Goal: Feedback & Contribution: Submit feedback/report problem

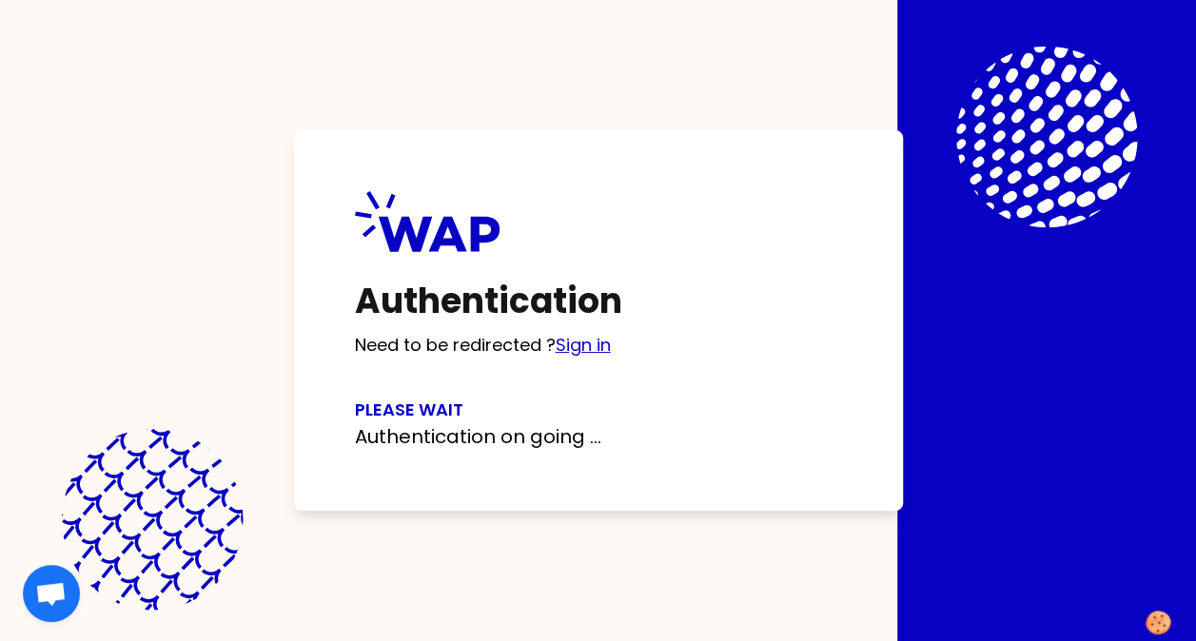
click at [594, 350] on link "Sign in" at bounding box center [583, 345] width 55 height 24
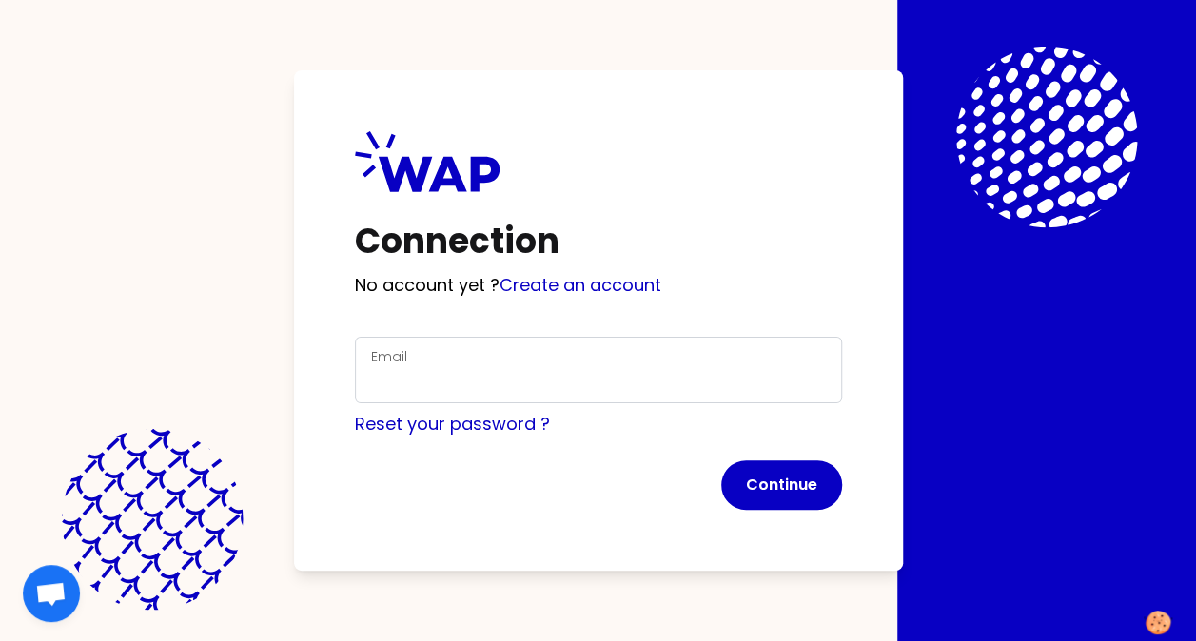
click at [440, 361] on div "Email" at bounding box center [598, 369] width 455 height 49
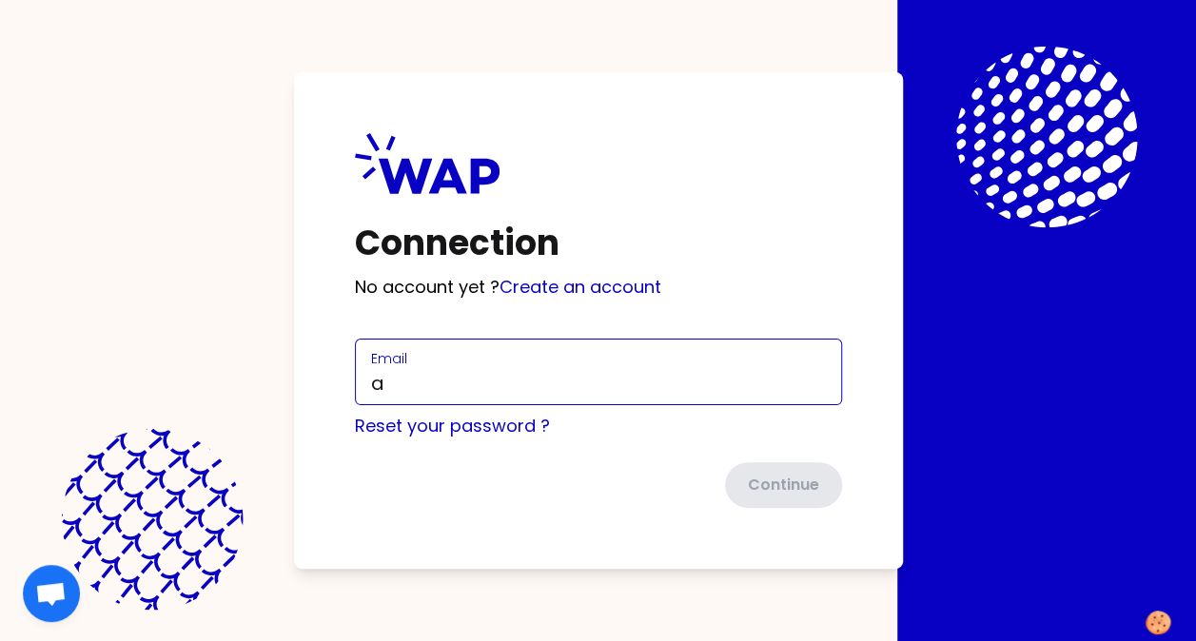
type input "[PERSON_NAME][EMAIL_ADDRESS][PERSON_NAME][DOMAIN_NAME]"
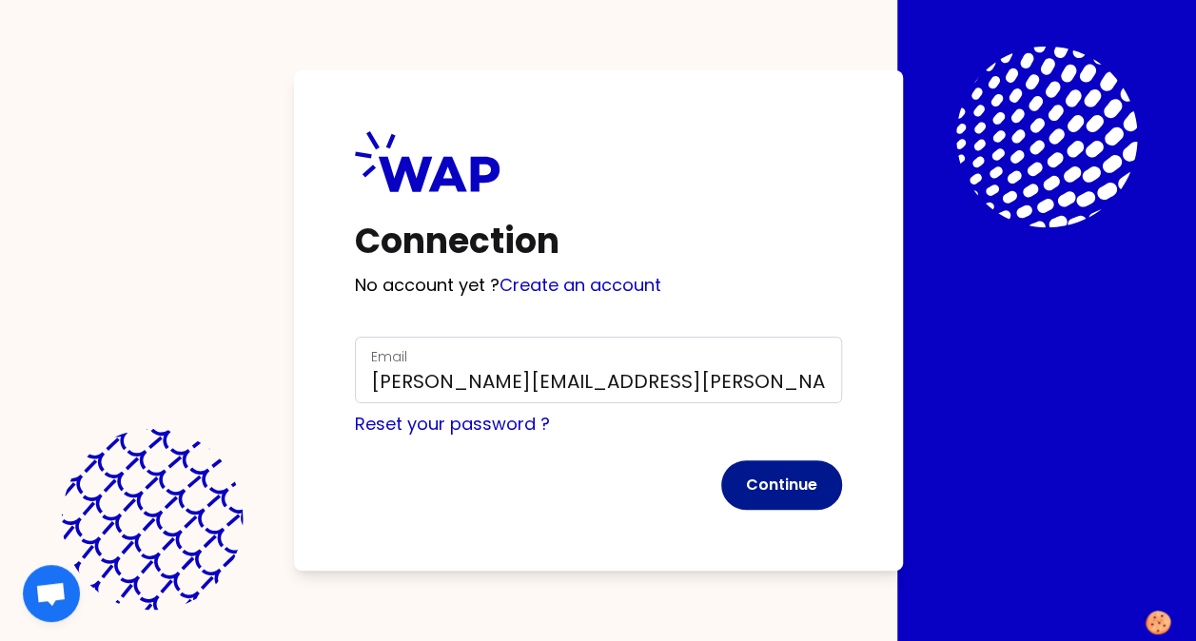
click at [794, 481] on button "Continue" at bounding box center [781, 485] width 121 height 49
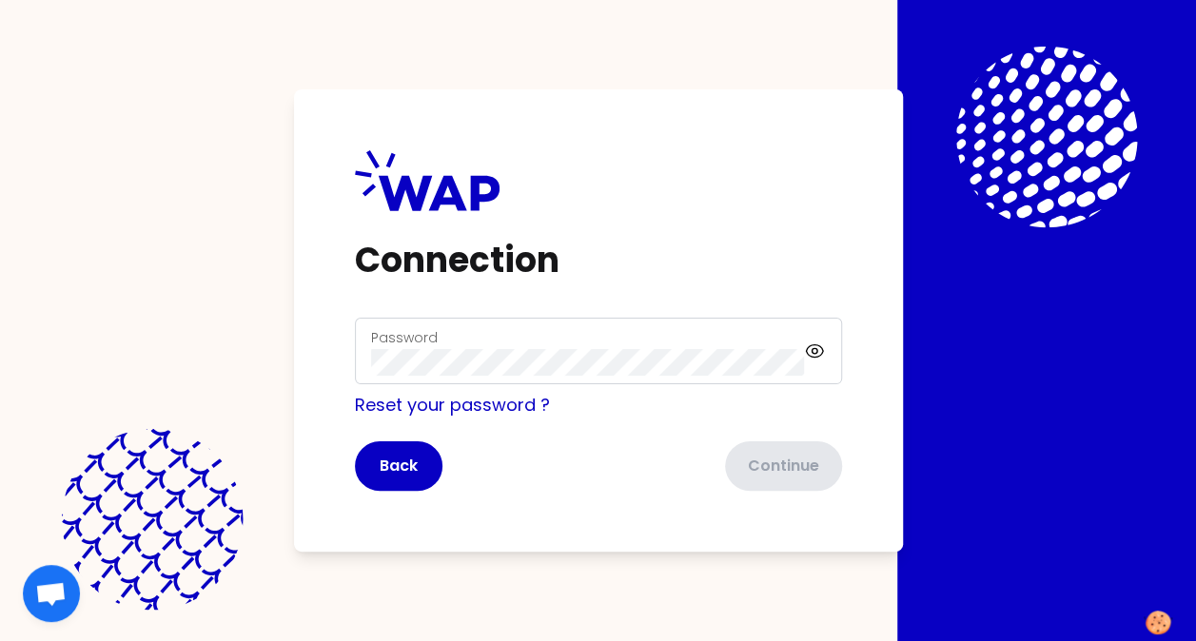
click at [400, 344] on label "Password" at bounding box center [404, 337] width 67 height 19
click at [820, 352] on icon at bounding box center [814, 351] width 21 height 23
click at [773, 447] on button "Continue" at bounding box center [781, 466] width 121 height 49
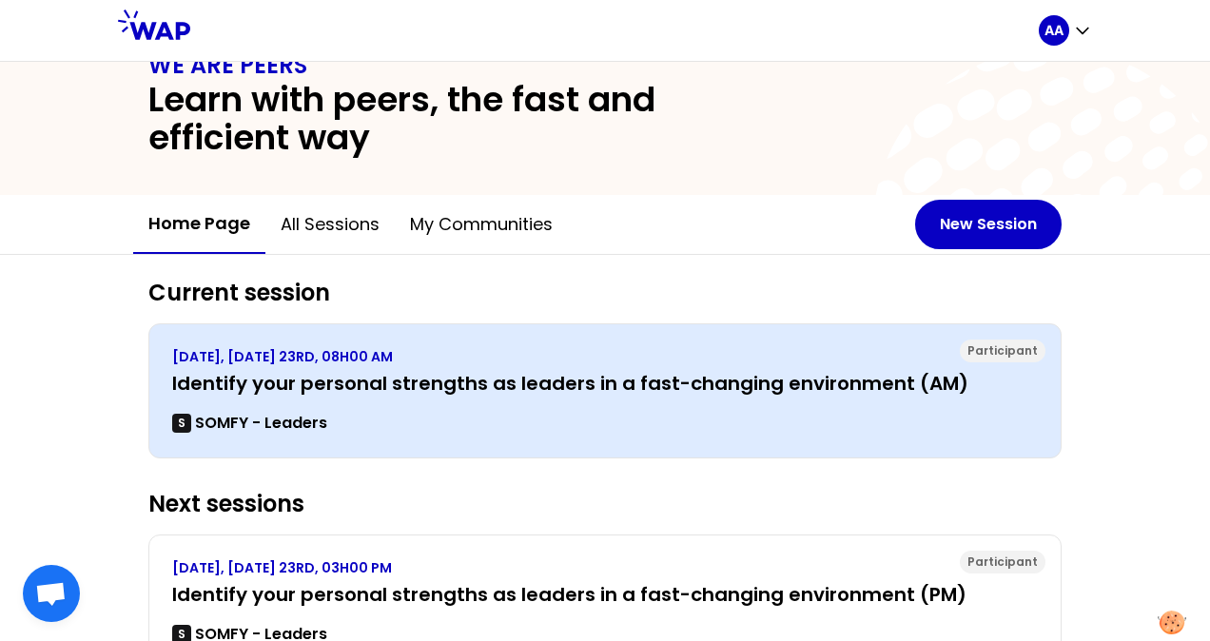
scroll to position [46, 0]
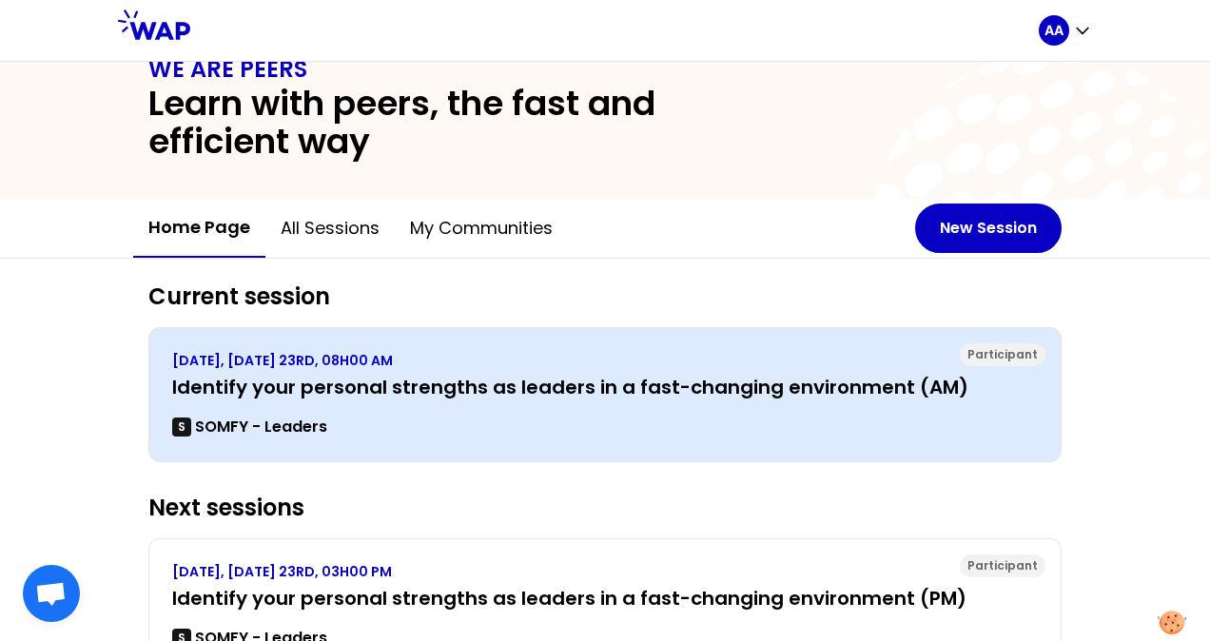
click at [354, 382] on h3 "Identify your personal strengths as leaders in a fast-changing environment (AM)" at bounding box center [605, 387] width 866 height 27
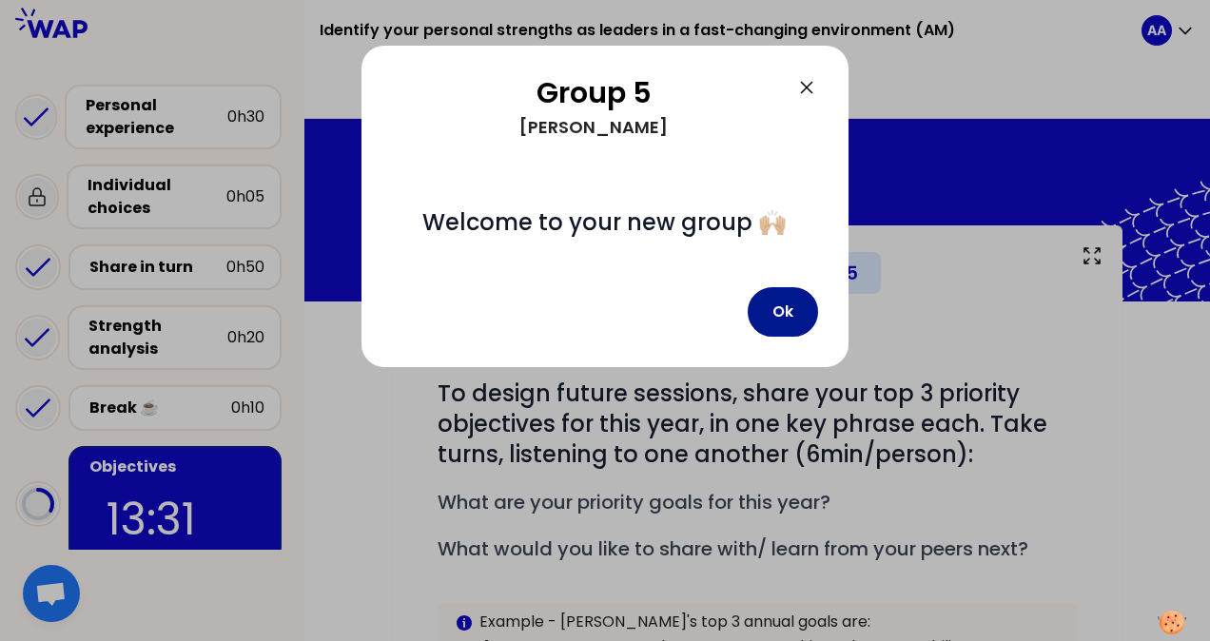
click at [792, 321] on button "Ok" at bounding box center [783, 311] width 70 height 49
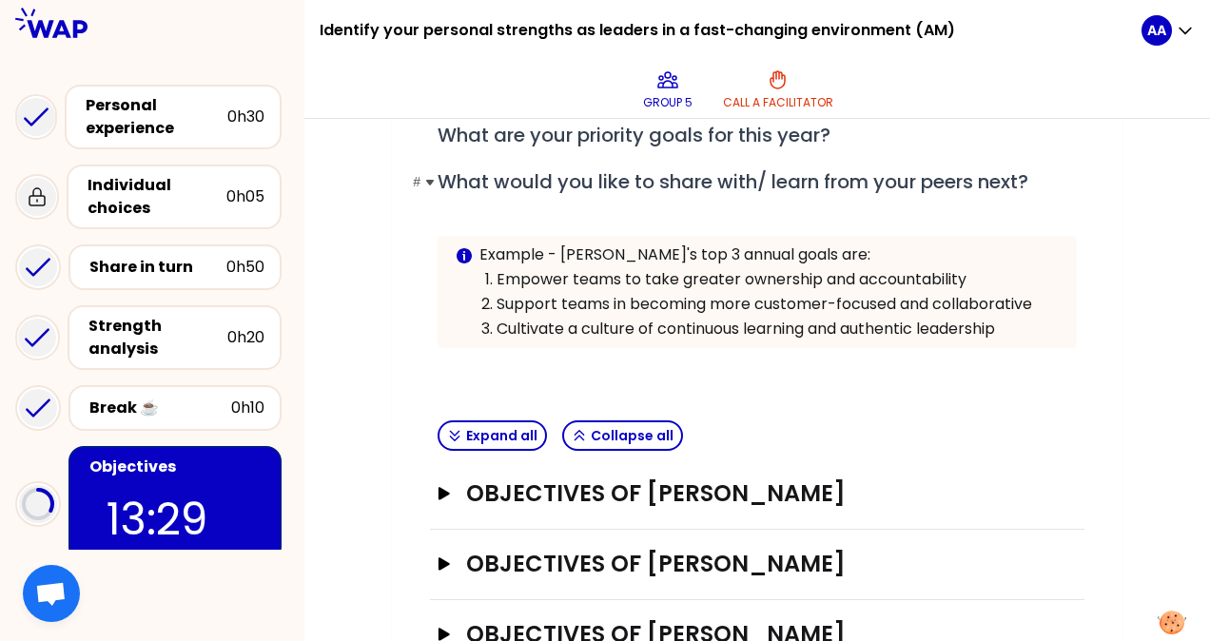
scroll to position [428, 0]
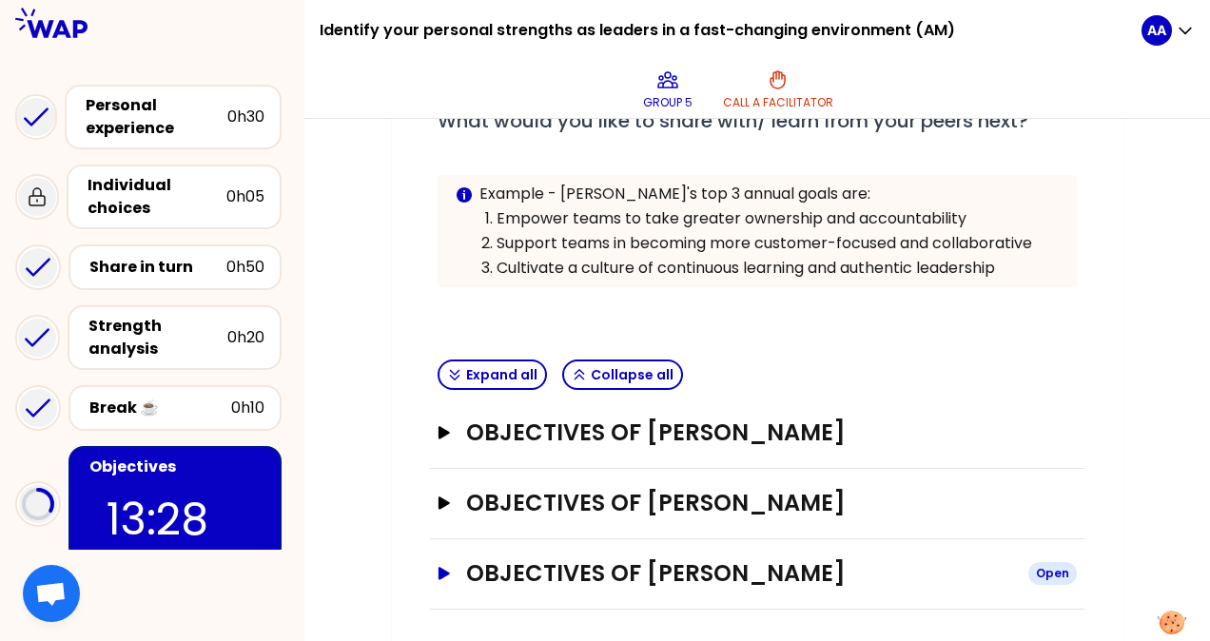
click at [647, 571] on h3 "Objectives of [PERSON_NAME]" at bounding box center [739, 574] width 547 height 30
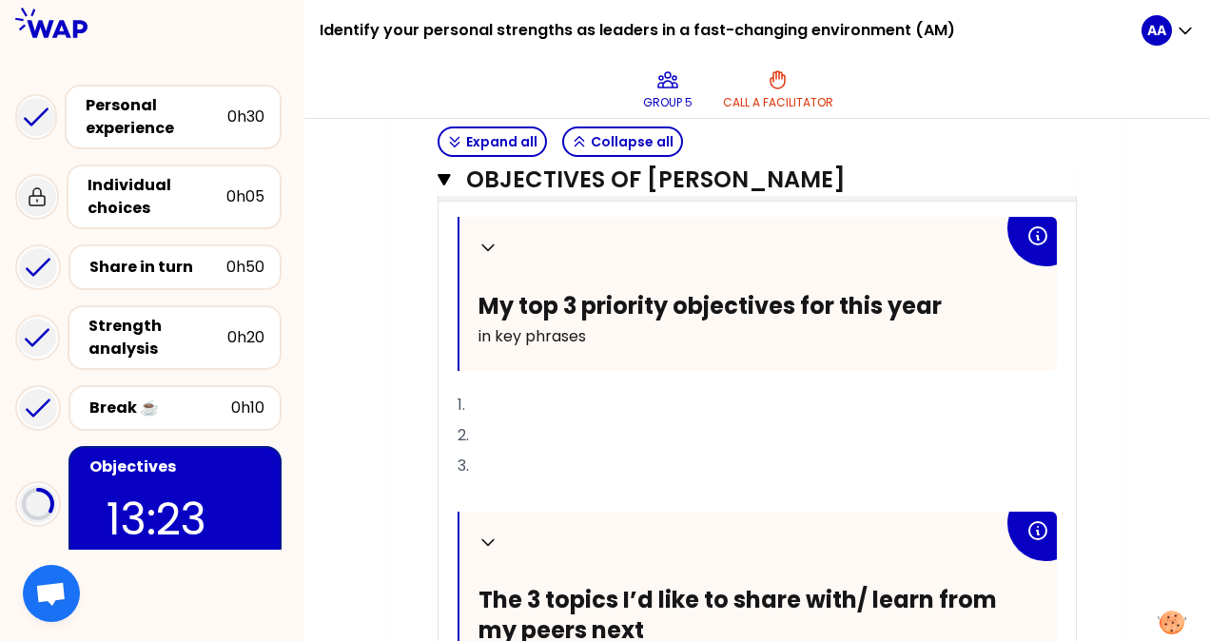
scroll to position [868, 0]
click at [500, 403] on p "1." at bounding box center [757, 405] width 599 height 30
drag, startPoint x: 473, startPoint y: 394, endPoint x: 644, endPoint y: 391, distance: 171.3
click at [644, 394] on span "1. Keeping communicating &" at bounding box center [562, 405] width 209 height 22
click at [679, 394] on p "1. Keeping communicating &" at bounding box center [757, 405] width 599 height 30
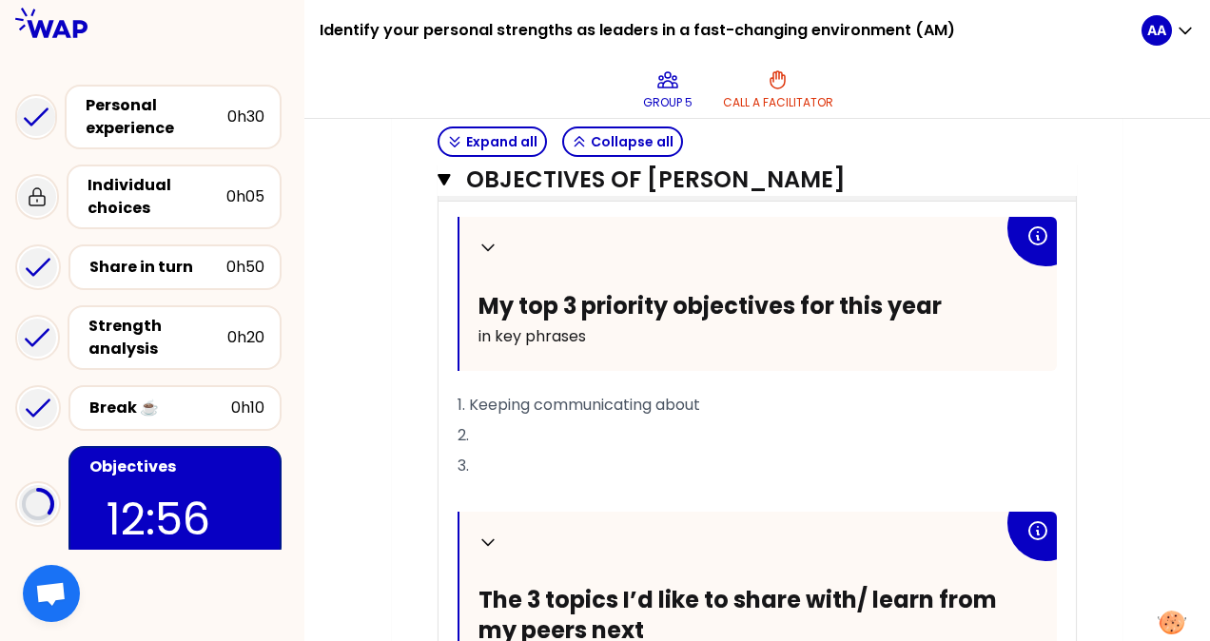
drag, startPoint x: 472, startPoint y: 401, endPoint x: 716, endPoint y: 397, distance: 243.6
click at [716, 397] on p "1. Keeping communicating about" at bounding box center [757, 405] width 599 height 30
drag, startPoint x: 661, startPoint y: 399, endPoint x: 744, endPoint y: 397, distance: 82.8
click at [744, 397] on p "1. Keeping communicating about" at bounding box center [757, 405] width 599 height 30
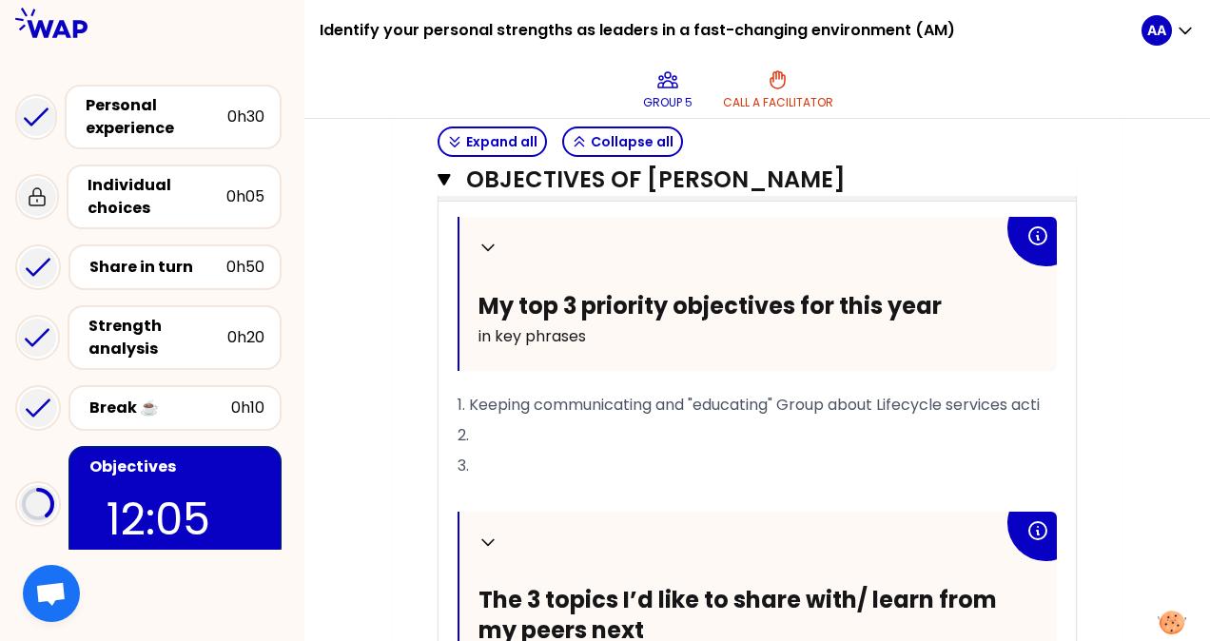
click at [543, 426] on p "2." at bounding box center [757, 436] width 599 height 30
drag, startPoint x: 698, startPoint y: 394, endPoint x: 788, endPoint y: 398, distance: 89.5
click at [788, 398] on span "1. Keeping communicating and "educating" Group about Lifecycle services acti" at bounding box center [749, 405] width 582 height 22
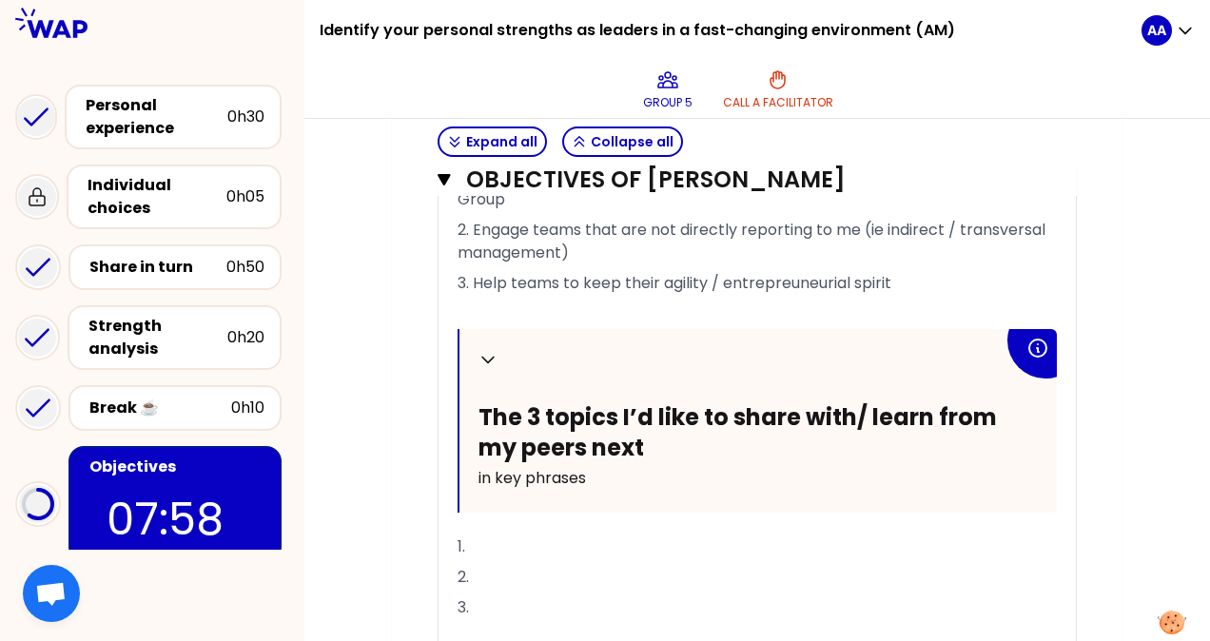
scroll to position [1127, 0]
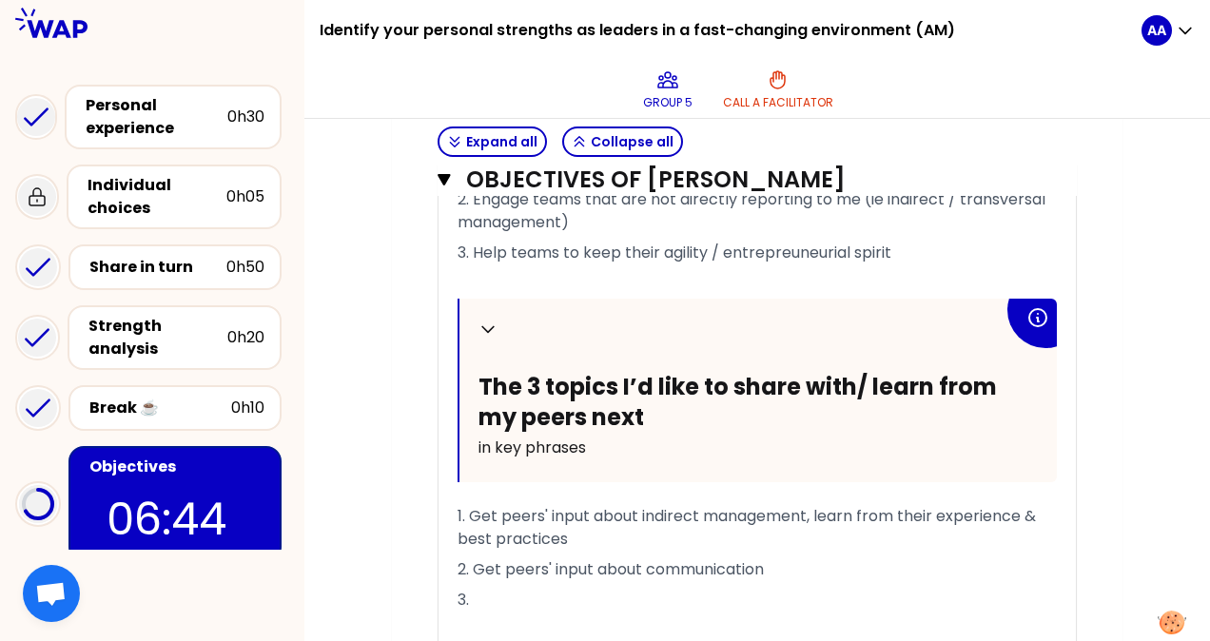
click at [587, 507] on span "1. Get peers' input about indirect management, learn from their experience & be…" at bounding box center [749, 527] width 582 height 45
click at [477, 559] on span "2. Get peers' inputs about communication" at bounding box center [615, 570] width 314 height 22
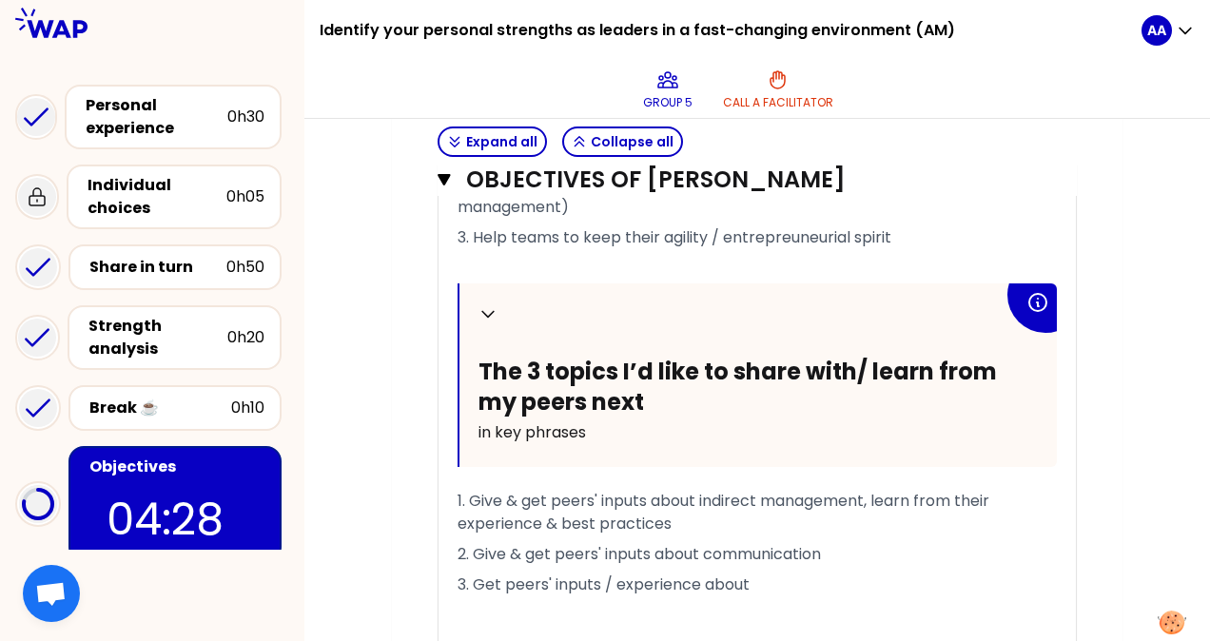
scroll to position [1144, 0]
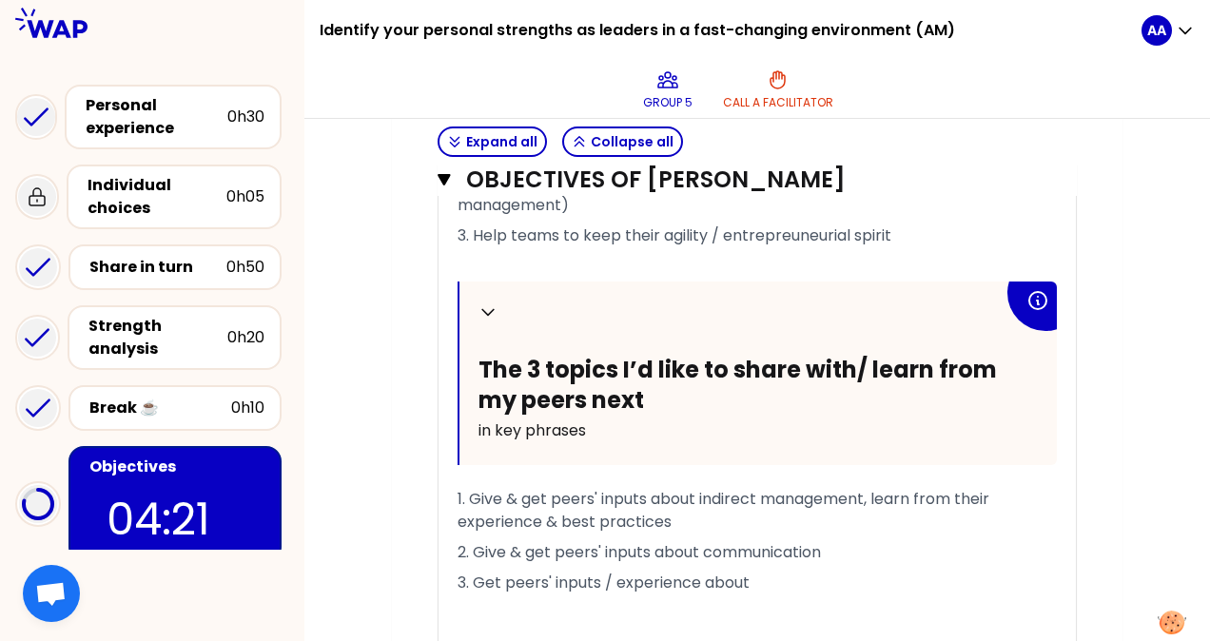
click at [745, 573] on span "3. Get peers' inputs / experience about" at bounding box center [604, 583] width 292 height 22
click at [766, 575] on p "3. Get peers' inputs / experience about" at bounding box center [757, 583] width 599 height 30
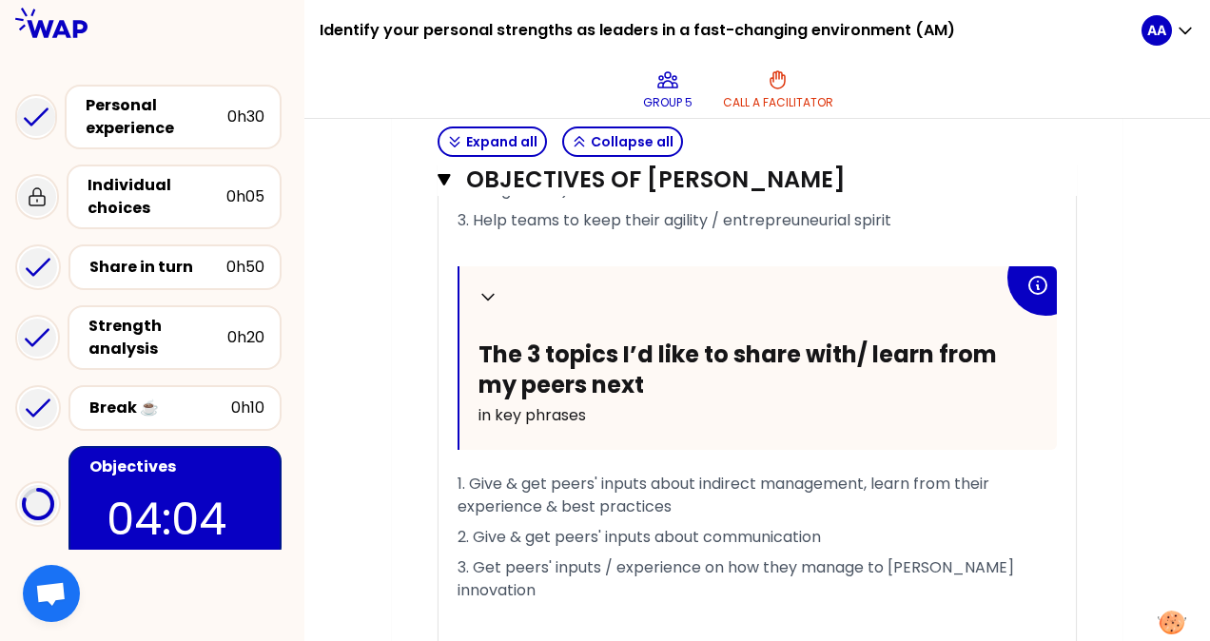
scroll to position [1161, 0]
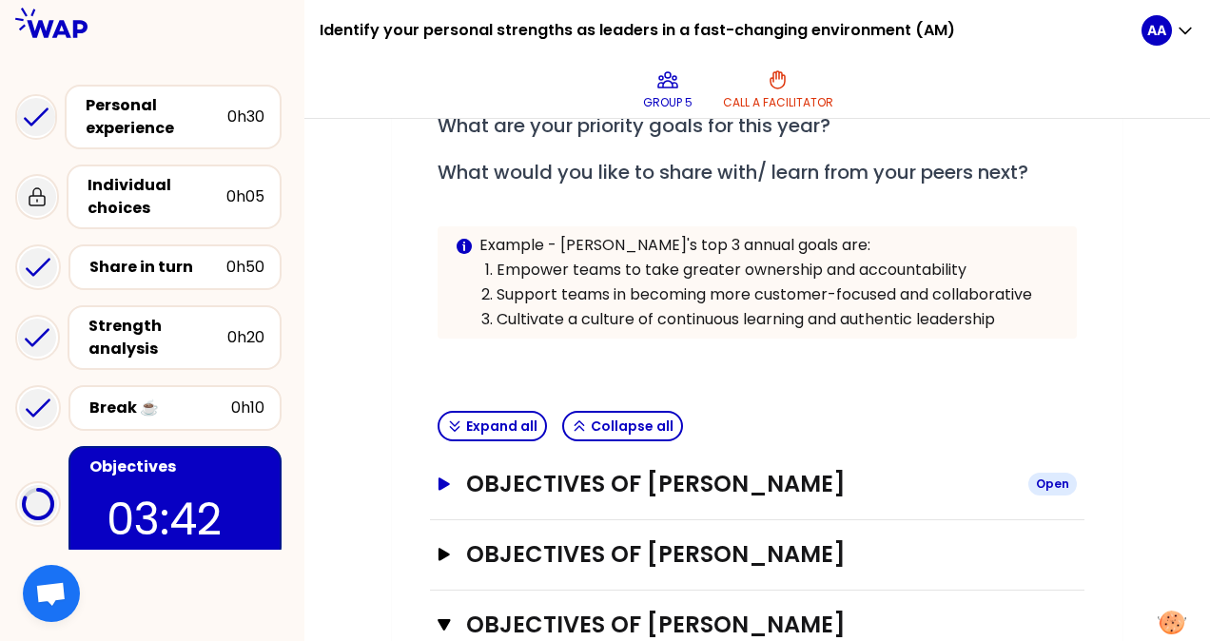
click at [580, 469] on h3 "Objectives of [PERSON_NAME]" at bounding box center [739, 484] width 547 height 30
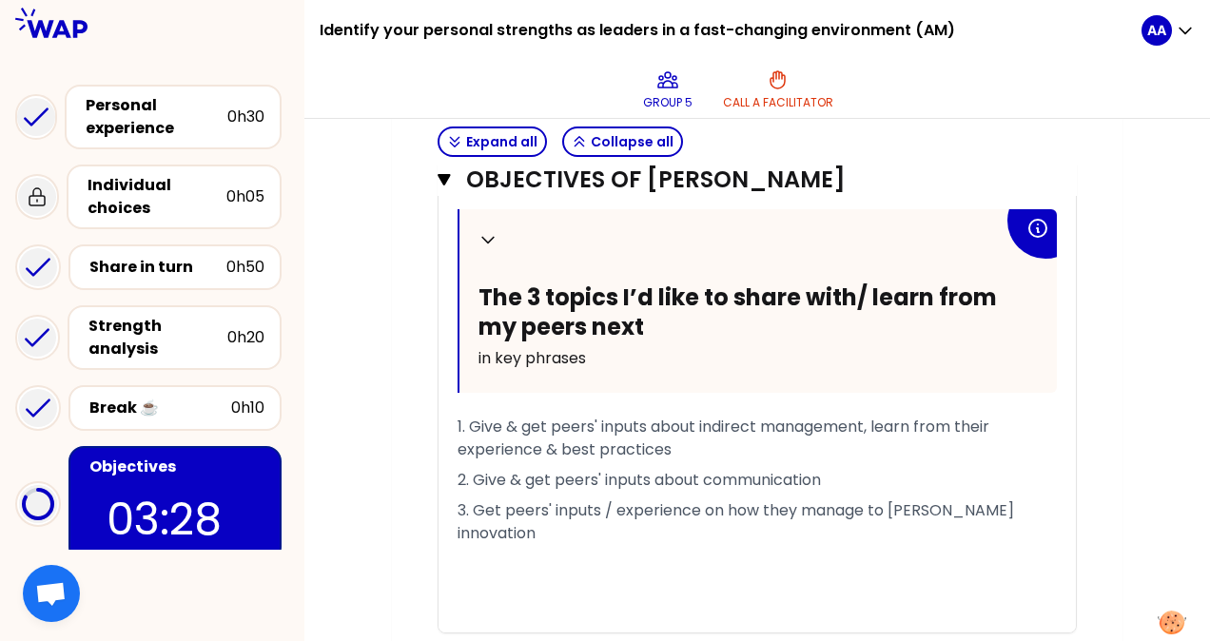
scroll to position [1993, 0]
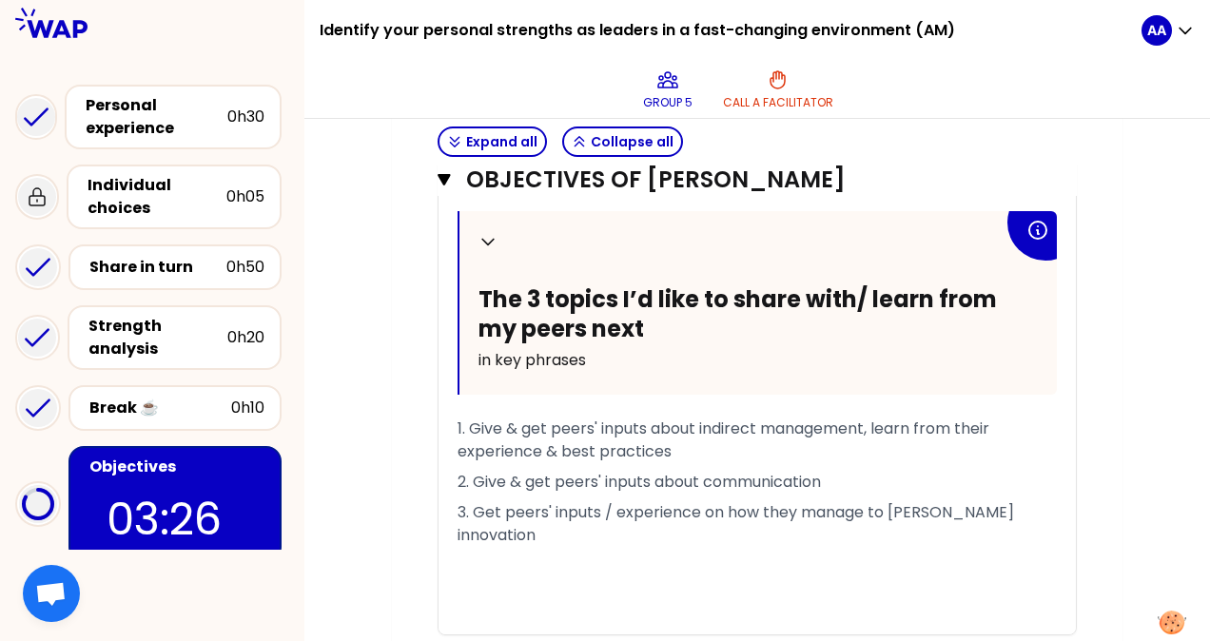
click at [843, 470] on p "2. Give & get peers' inputs about communication" at bounding box center [757, 482] width 599 height 30
drag, startPoint x: 540, startPoint y: 478, endPoint x: 480, endPoint y: 477, distance: 60.0
click at [480, 477] on span "2. Give & get peers' inputs about communication /" at bounding box center [645, 482] width 375 height 22
click at [809, 467] on p "2. Get peers' inputs about communication /" at bounding box center [757, 482] width 599 height 30
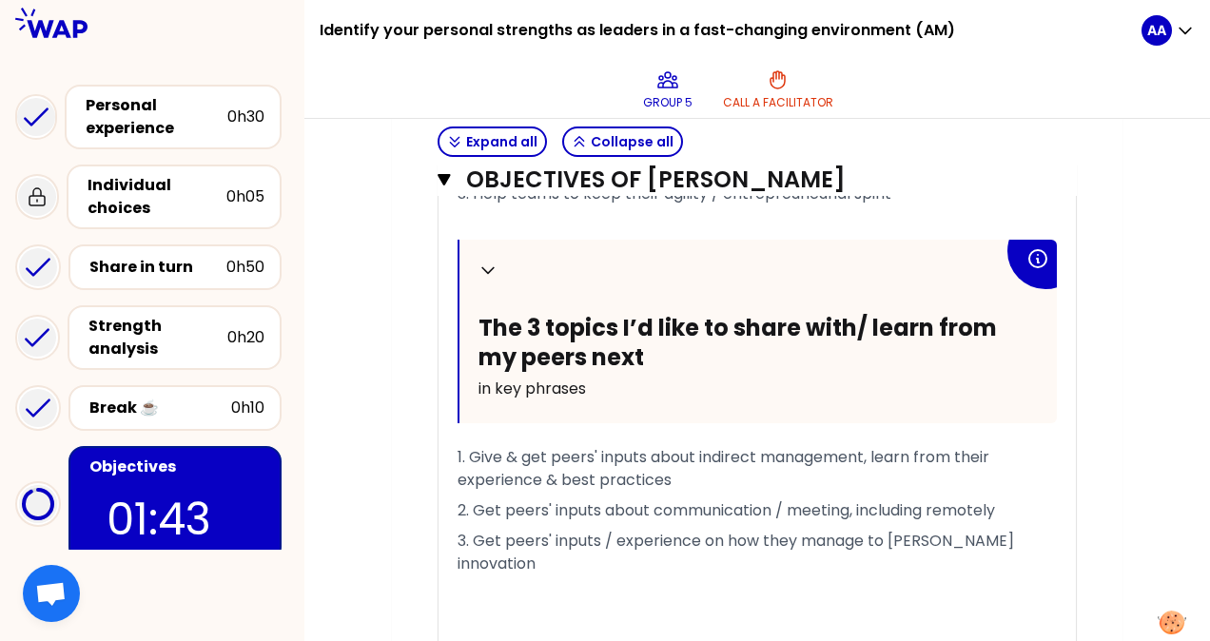
scroll to position [1956, 0]
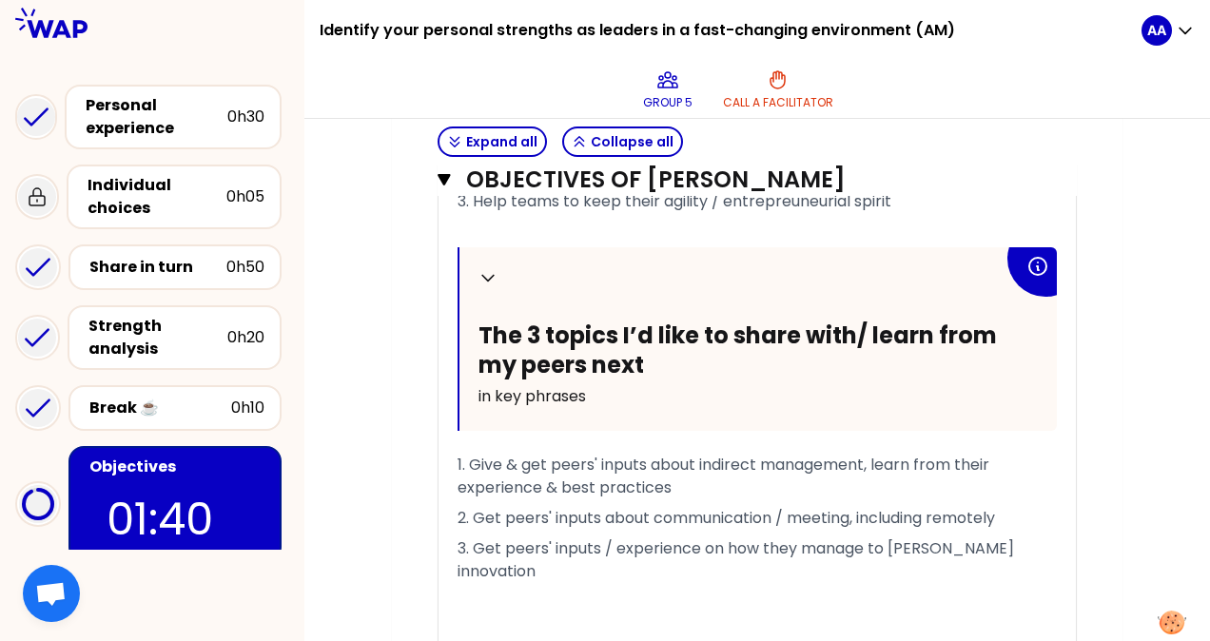
click at [935, 507] on span "2. Get peers' inputs about communication / meeting, including remotely" at bounding box center [727, 518] width 538 height 22
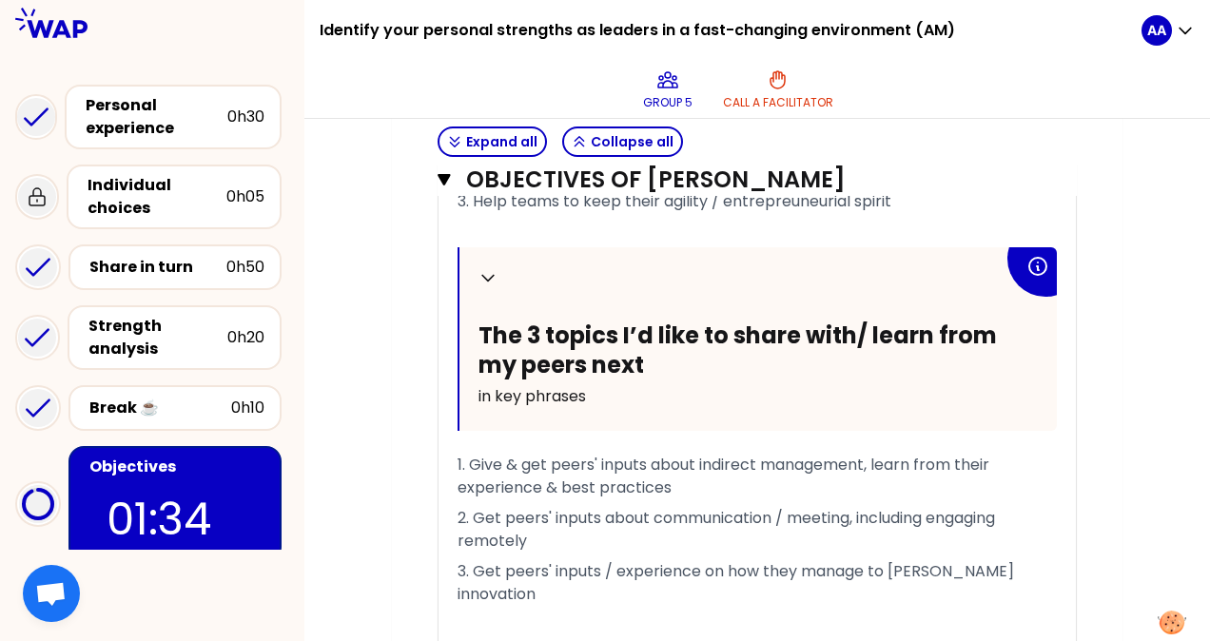
click at [851, 507] on span "2. Get peers' inputs about communication / meeting, including engaging remotely" at bounding box center [728, 529] width 541 height 45
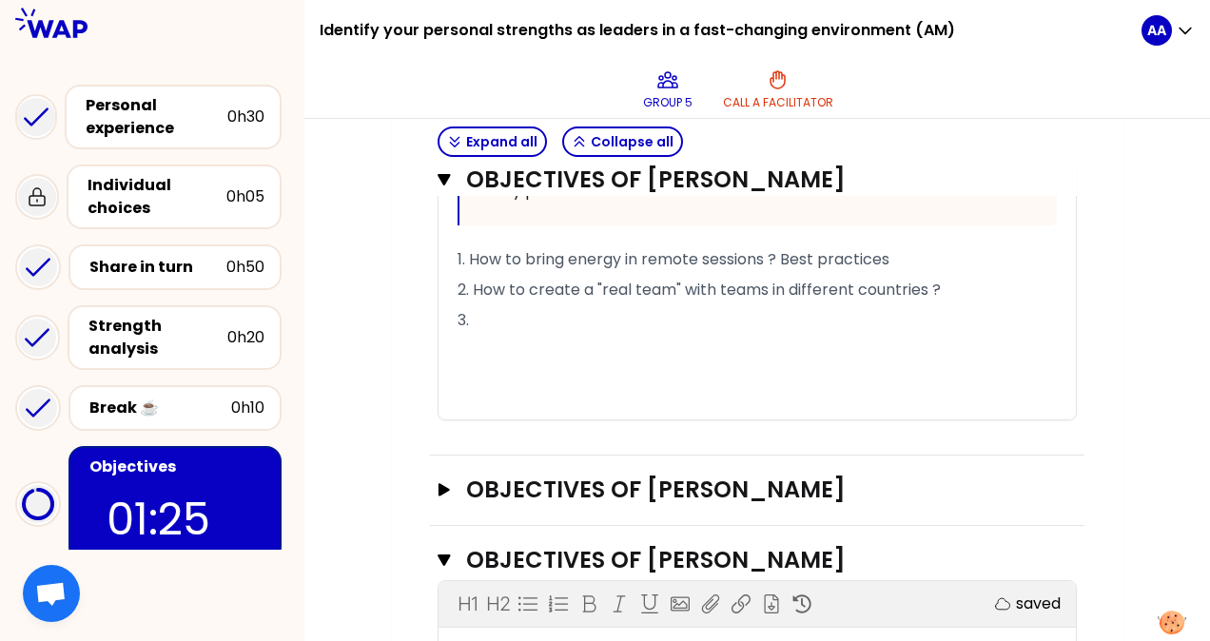
scroll to position [1216, 0]
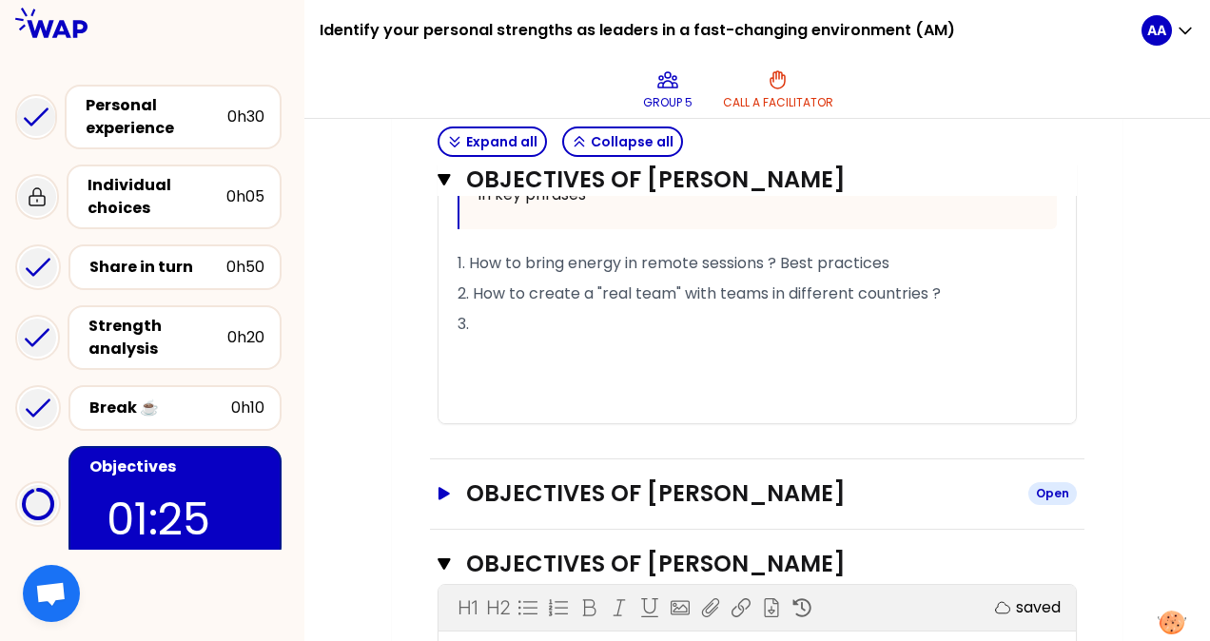
click at [579, 492] on h3 "Objectives of [PERSON_NAME]" at bounding box center [739, 494] width 547 height 30
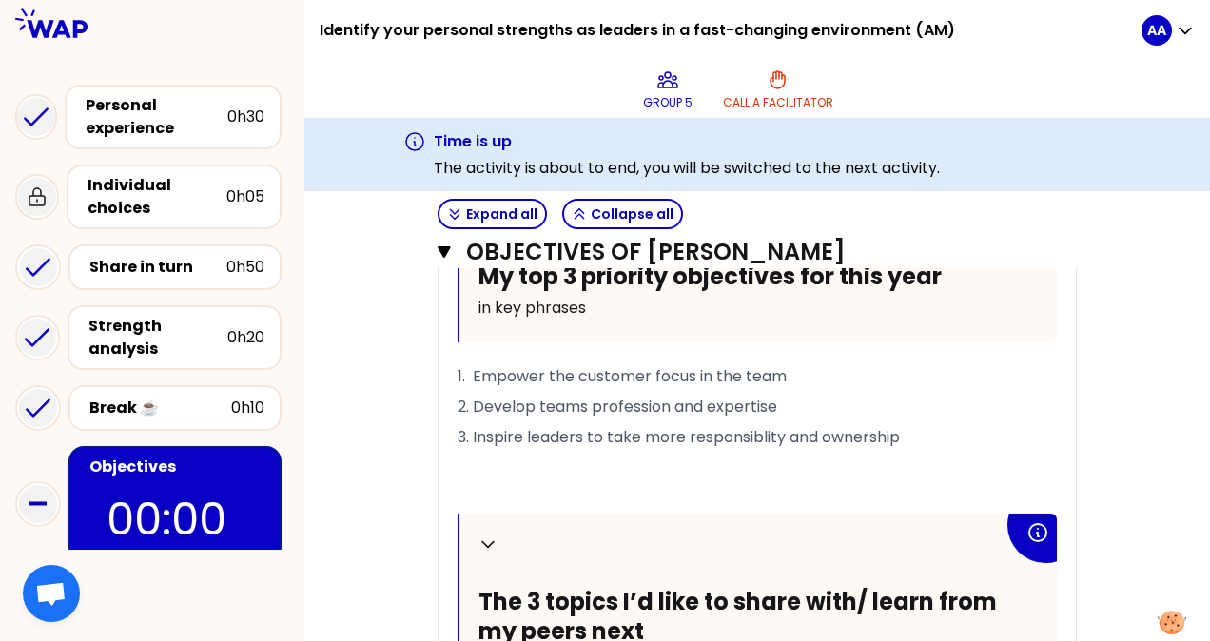
scroll to position [1677, 0]
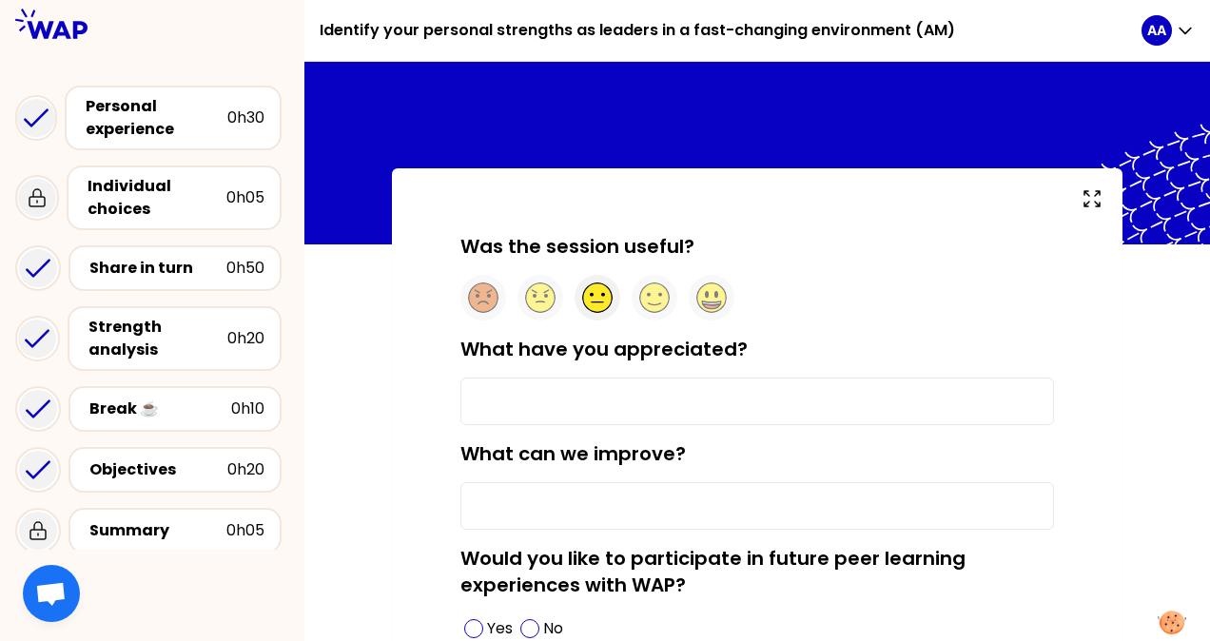
click at [602, 299] on icon at bounding box center [597, 298] width 29 height 29
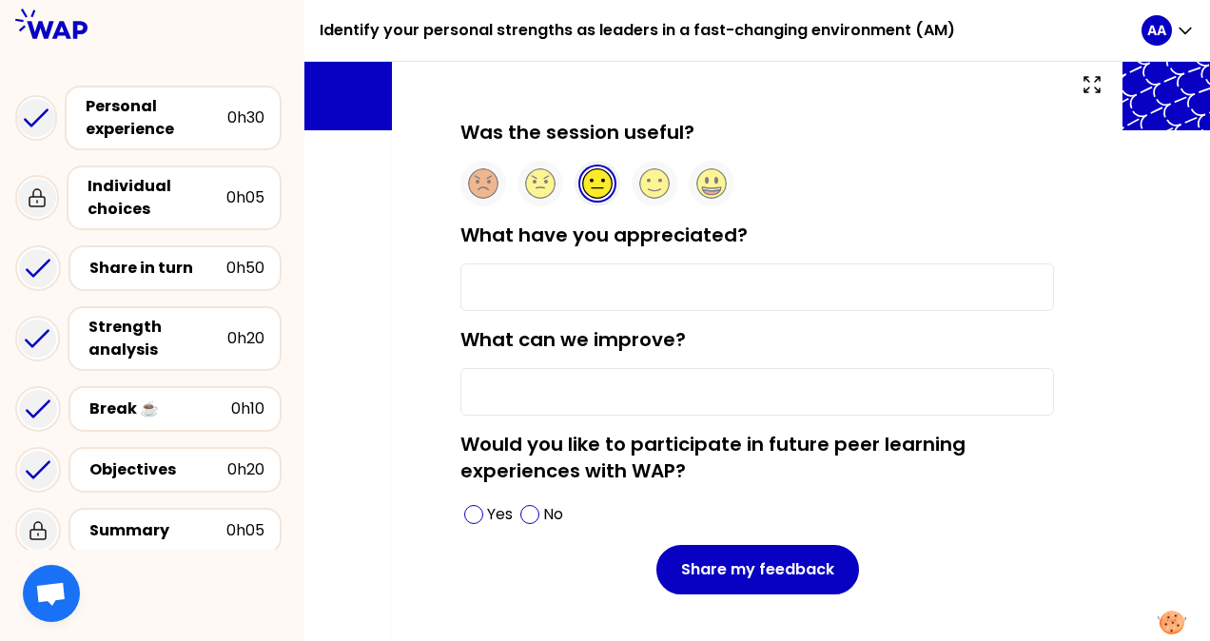
scroll to position [115, 0]
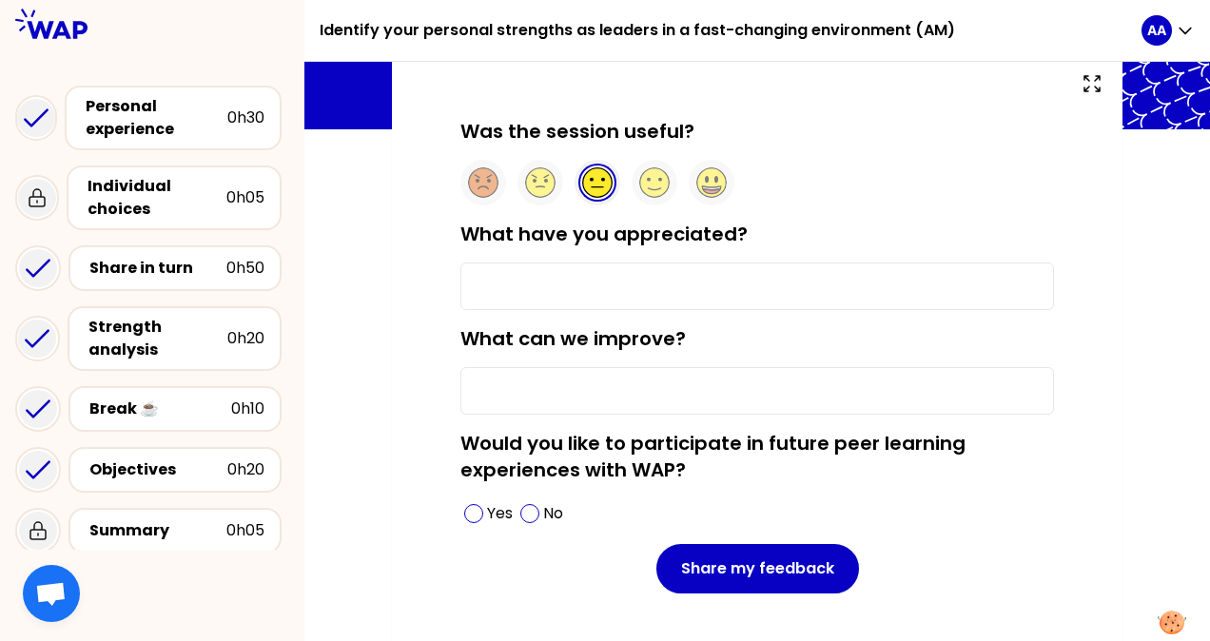
click at [713, 290] on input "What have you appreciated?" at bounding box center [758, 287] width 594 height 48
click at [613, 386] on input "What can we improve?" at bounding box center [758, 391] width 594 height 48
click at [648, 290] on input "What have you appreciated?" at bounding box center [758, 287] width 594 height 48
click at [578, 408] on input "What can we improve?" at bounding box center [758, 391] width 594 height 48
type input "D"
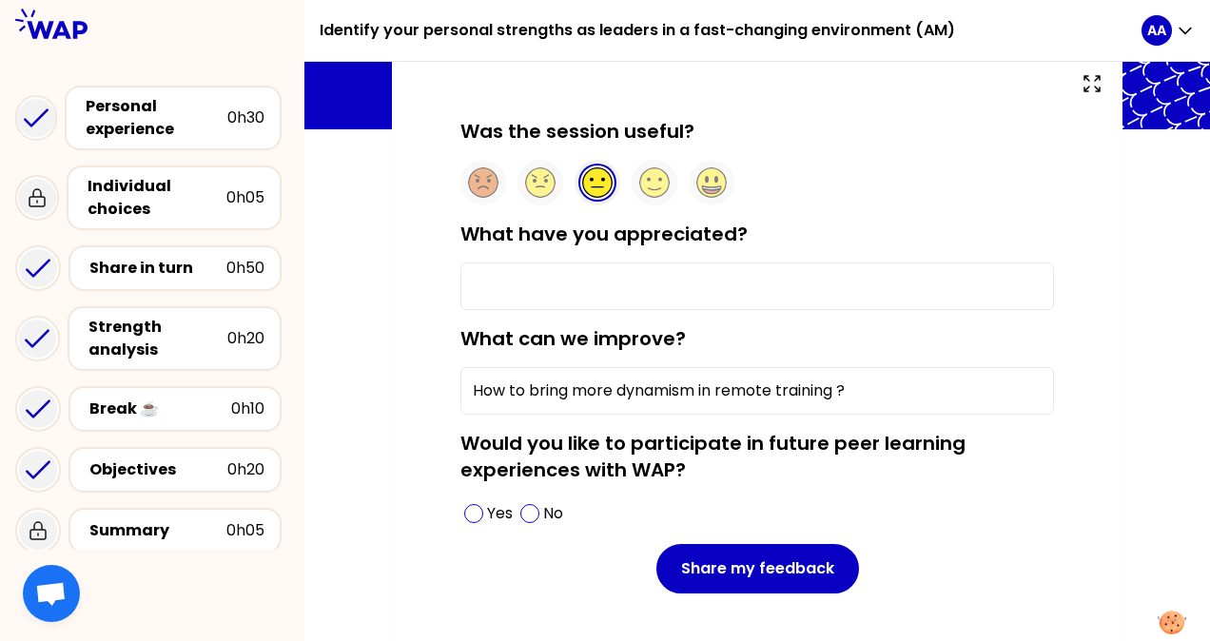
type input "How to bring more dynamism in remote training ?"
click at [699, 285] on input "What have you appreciated?" at bounding box center [758, 287] width 594 height 48
type input "Exchange with peer"
click at [881, 394] on input "How to bring more dynamism in remote training ?" at bounding box center [758, 391] width 594 height 48
click at [647, 292] on input "Exchange with peer" at bounding box center [758, 287] width 594 height 48
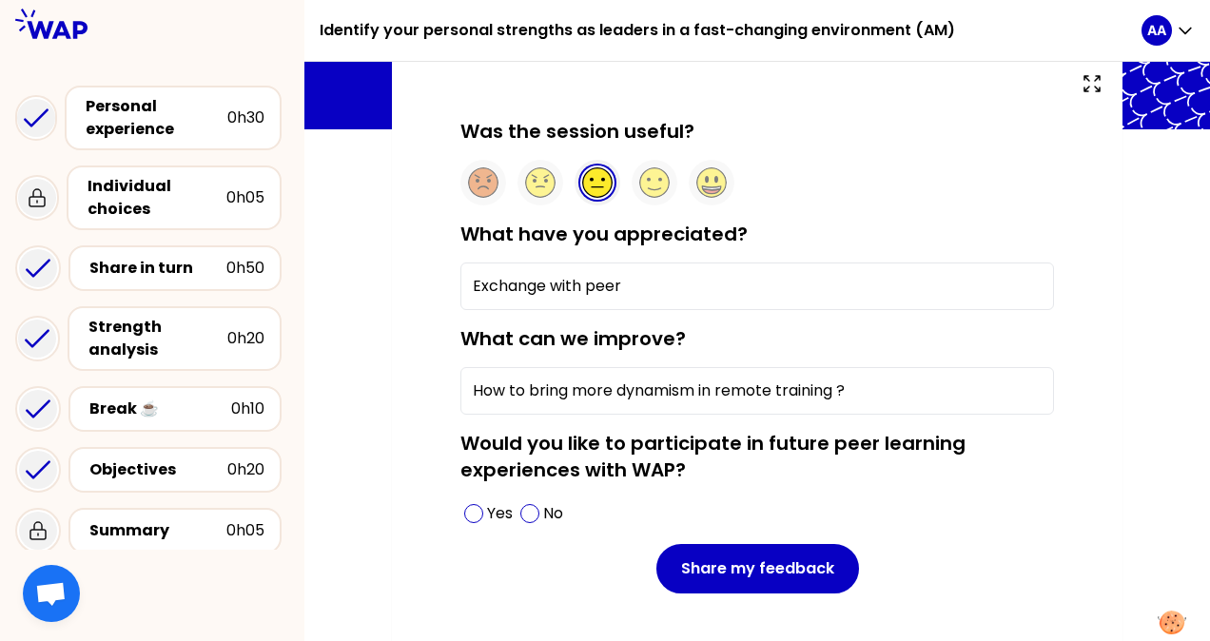
click at [876, 389] on input "How to bring more dynamism in remote training ?" at bounding box center [758, 391] width 594 height 48
click at [462, 514] on div "Yes" at bounding box center [489, 514] width 56 height 30
click at [866, 388] on input "How to bring more dynamism in remote training ? ; 2h maybe enough ?" at bounding box center [758, 391] width 594 height 48
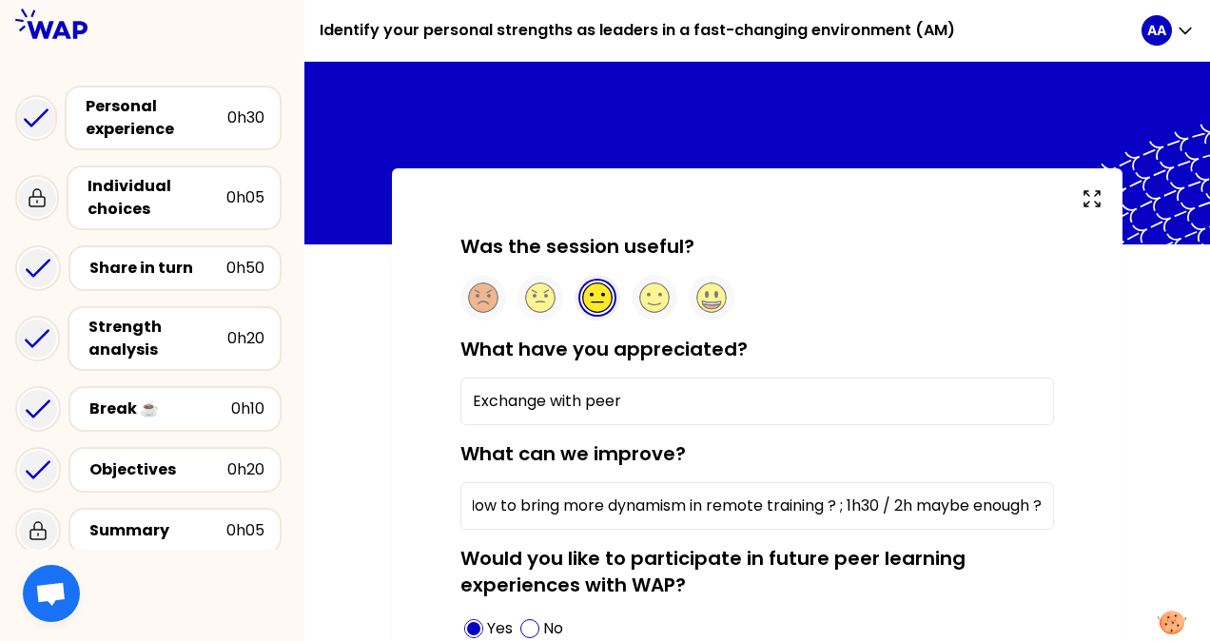
scroll to position [165, 0]
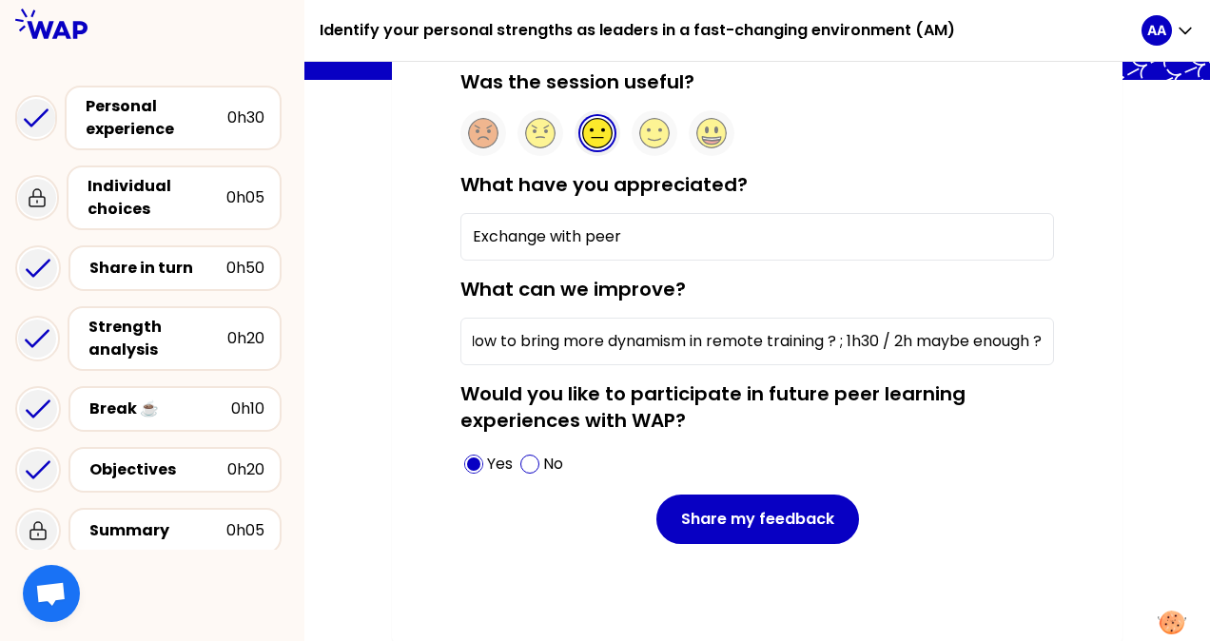
type input "How to bring more dynamism in remote training ? ; 1h30 / 2h maybe enough ?"
click at [636, 242] on input "Exchange with peer" at bounding box center [758, 237] width 594 height 48
type input "Exchange with peers"
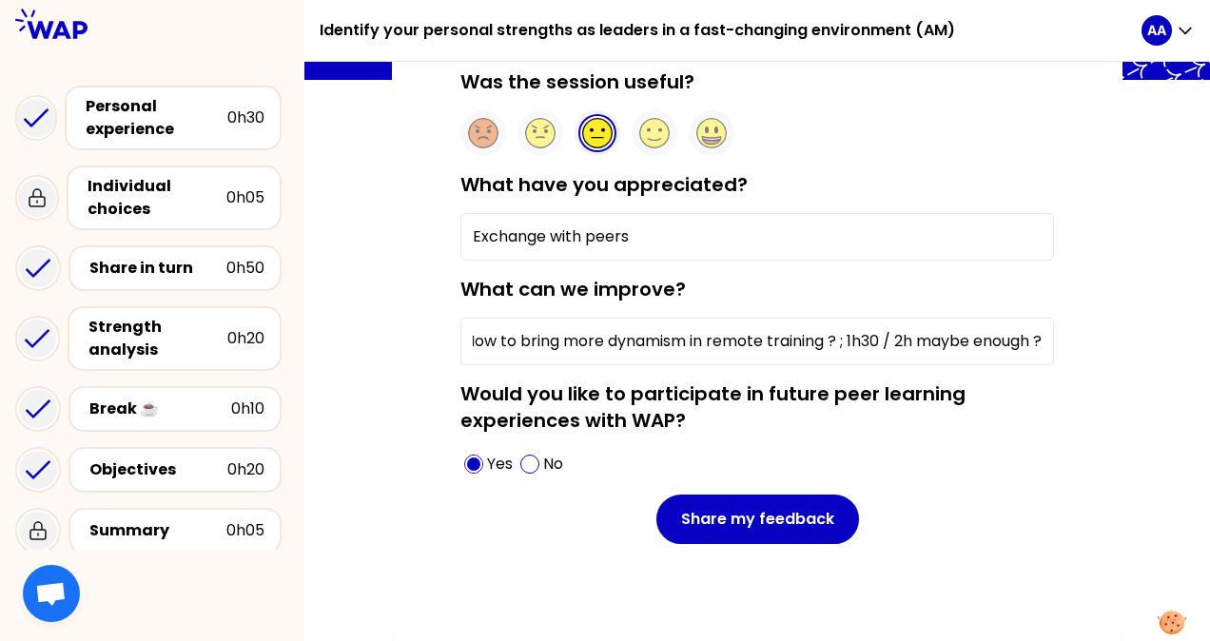
click at [889, 335] on input "How to bring more dynamism in remote training ? ; 1h30 / 2h maybe enough ?" at bounding box center [758, 342] width 594 height 48
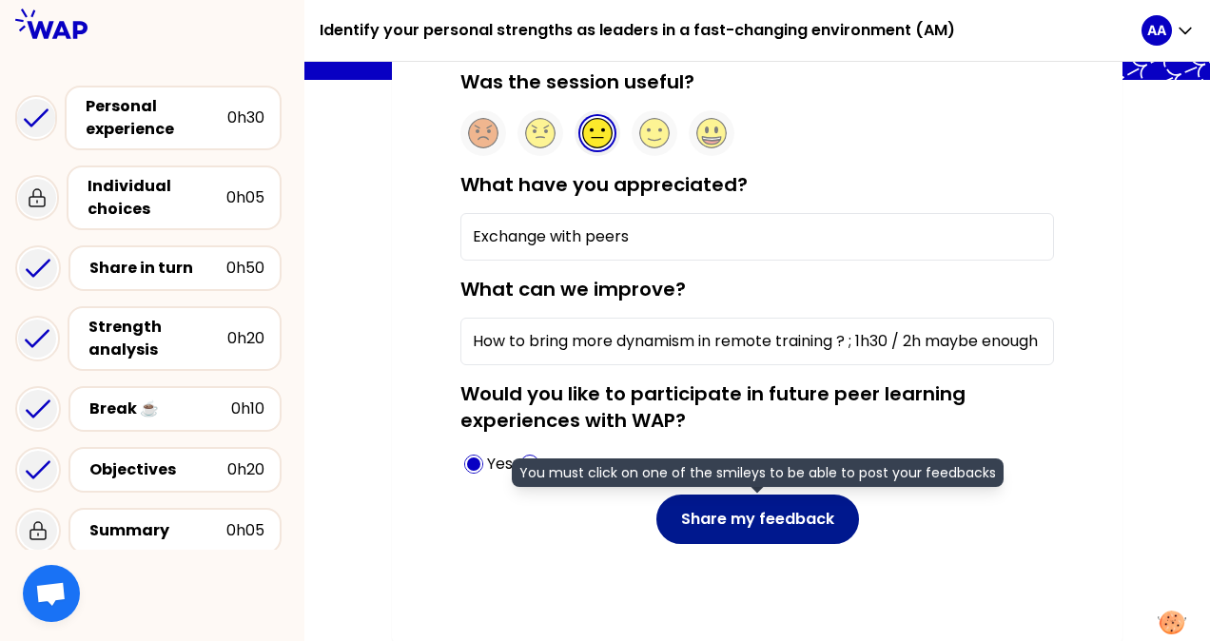
click at [740, 516] on button "Share my feedback" at bounding box center [758, 519] width 203 height 49
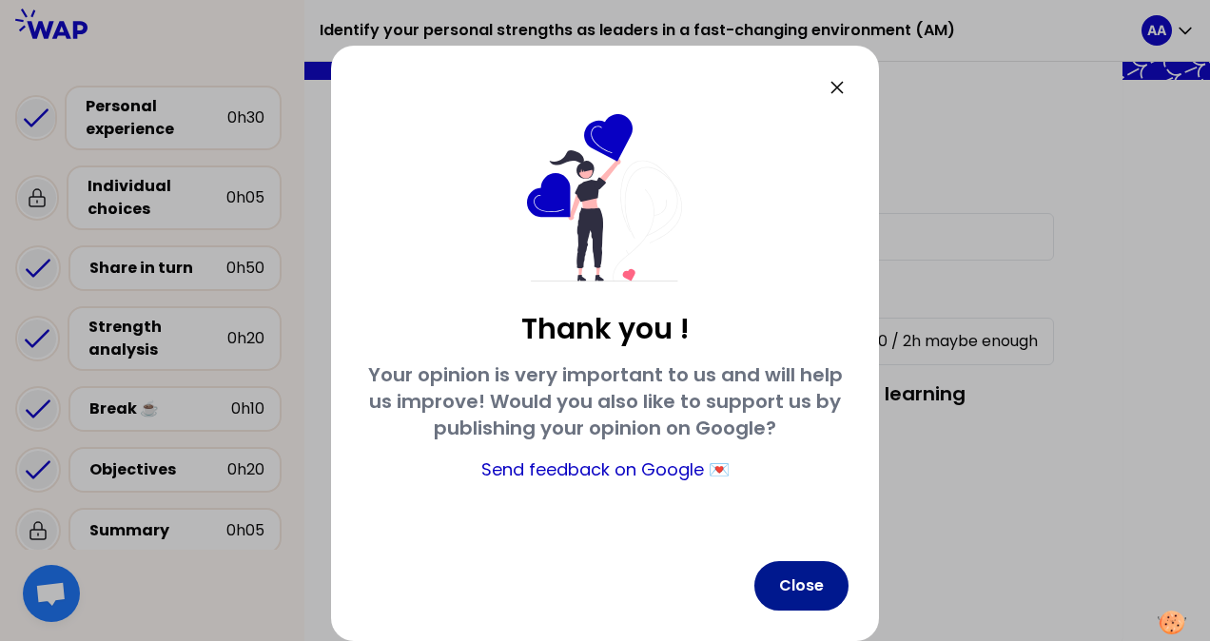
click at [795, 582] on button "Close" at bounding box center [802, 585] width 94 height 49
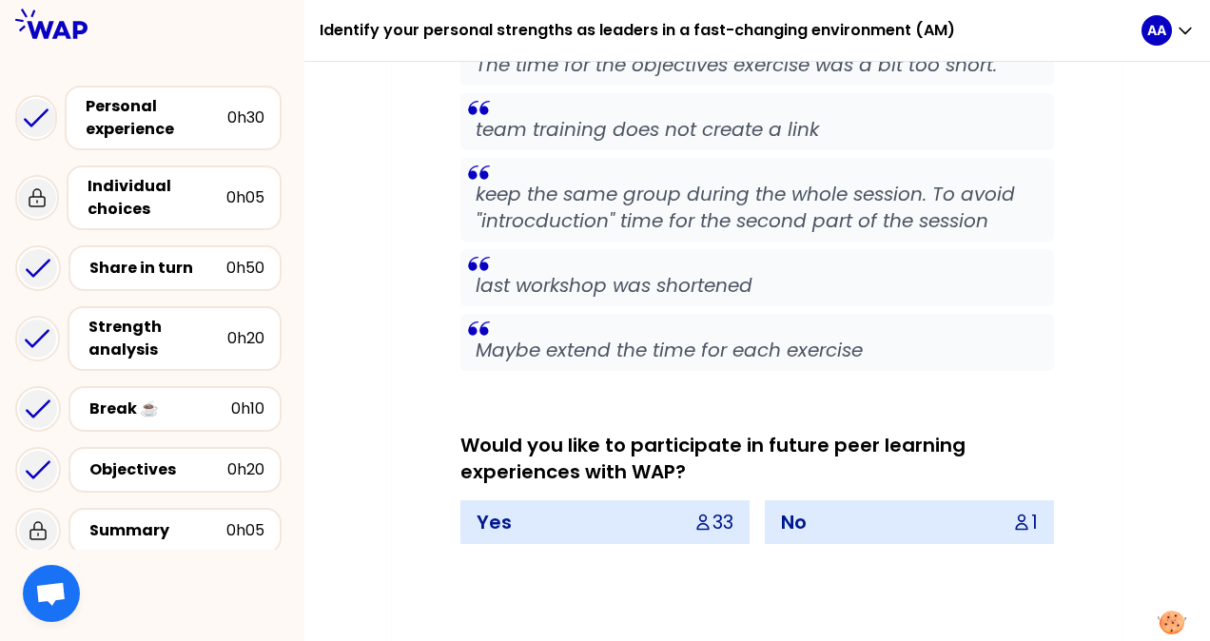
scroll to position [4487, 0]
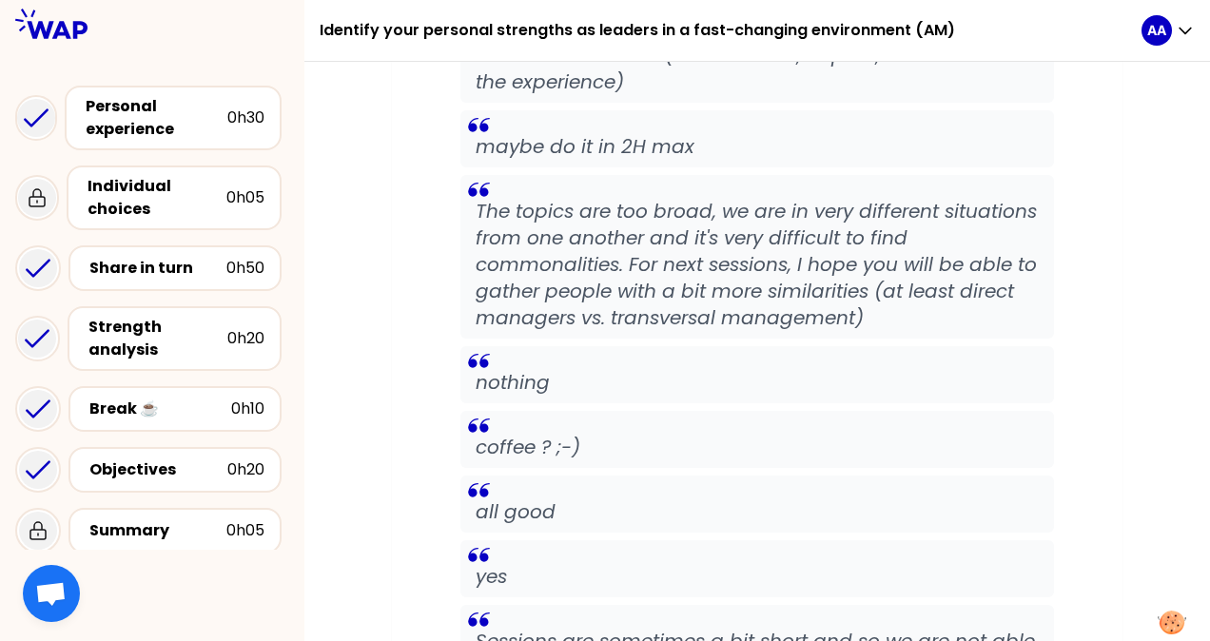
scroll to position [3460, 0]
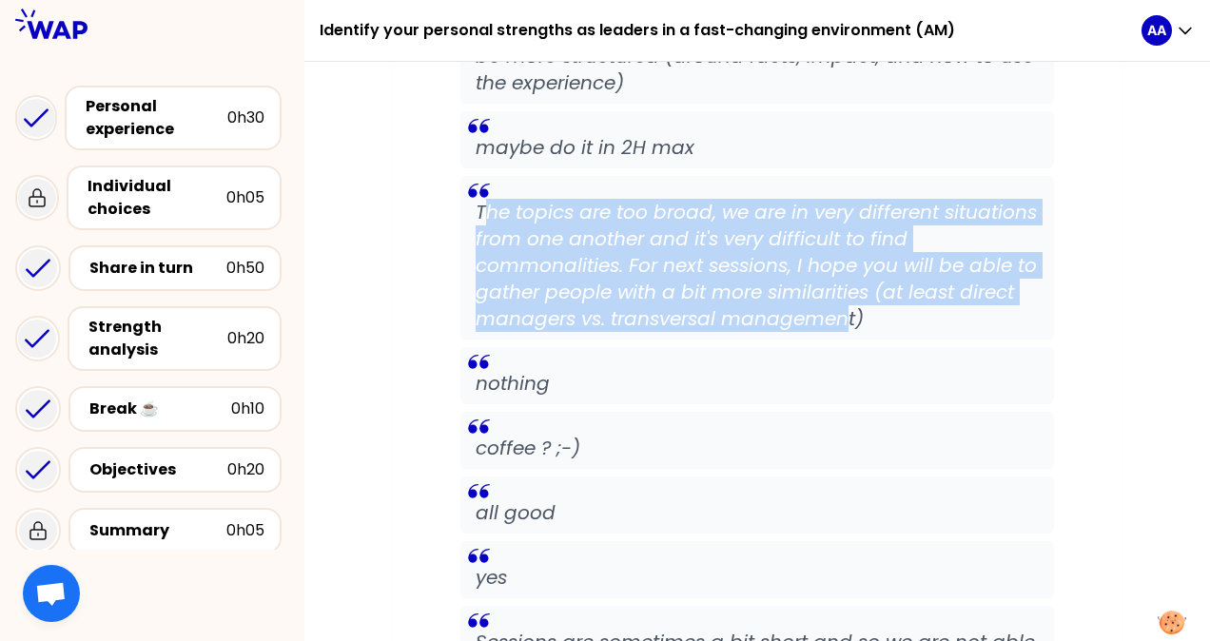
drag, startPoint x: 481, startPoint y: 187, endPoint x: 851, endPoint y: 295, distance: 384.8
click at [851, 295] on p "The topics are too broad, we are in very different situations from one another …" at bounding box center [757, 265] width 563 height 133
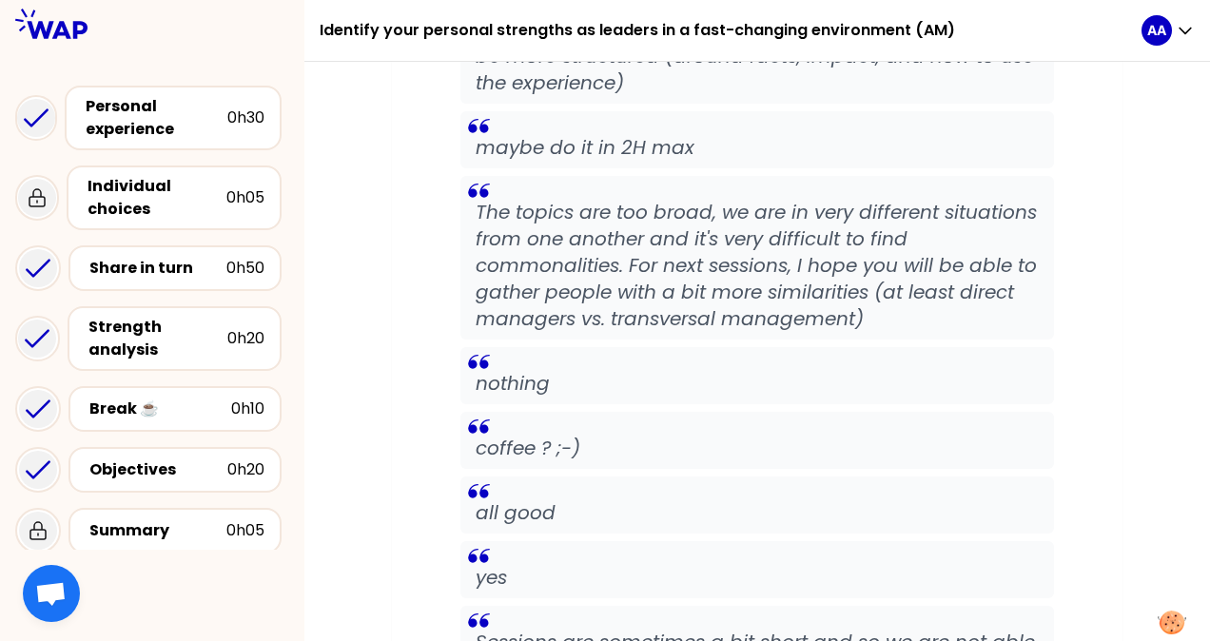
drag, startPoint x: 851, startPoint y: 295, endPoint x: 860, endPoint y: 292, distance: 9.9
click at [860, 292] on p "The topics are too broad, we are in very different situations from one another …" at bounding box center [757, 265] width 563 height 133
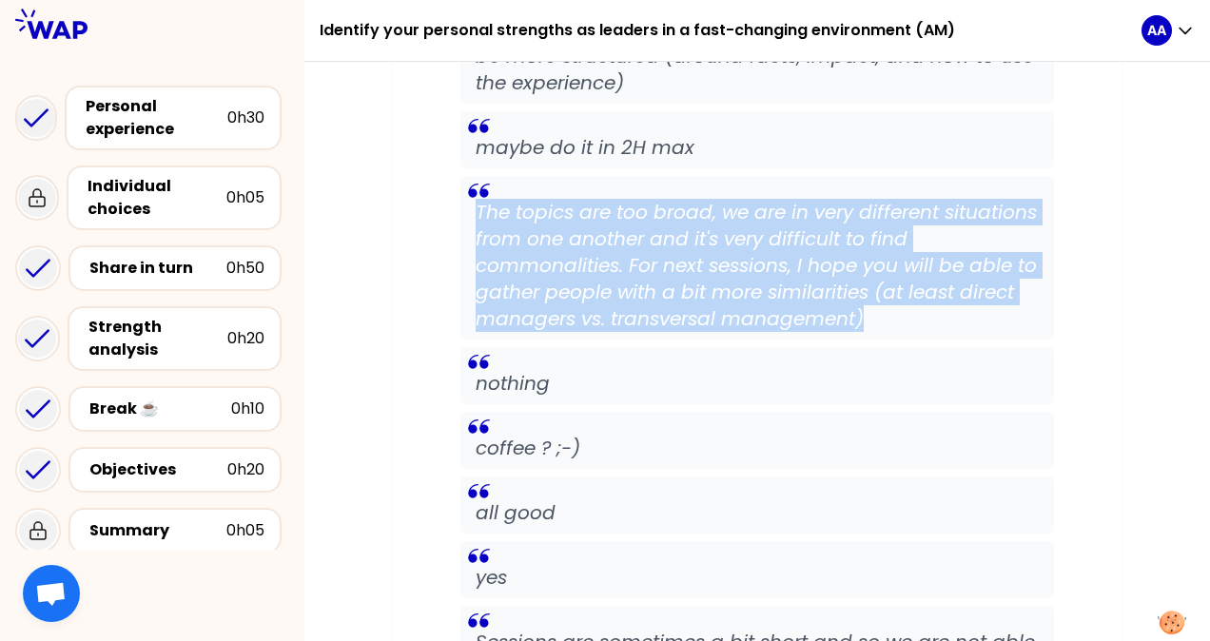
drag, startPoint x: 861, startPoint y: 291, endPoint x: 472, endPoint y: 190, distance: 402.0
click at [472, 190] on blockquote "The topics are too broad, we are in very different situations from one another …" at bounding box center [758, 258] width 594 height 164
copy p "The topics are too broad, we are in very different situations from one another …"
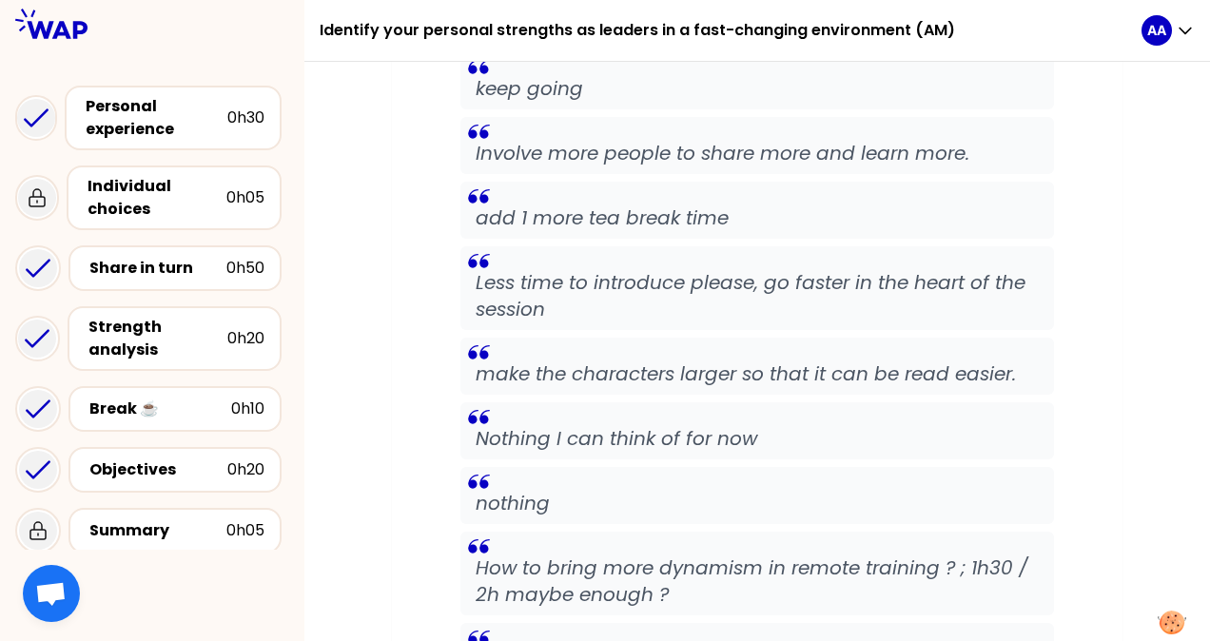
scroll to position [4364, 0]
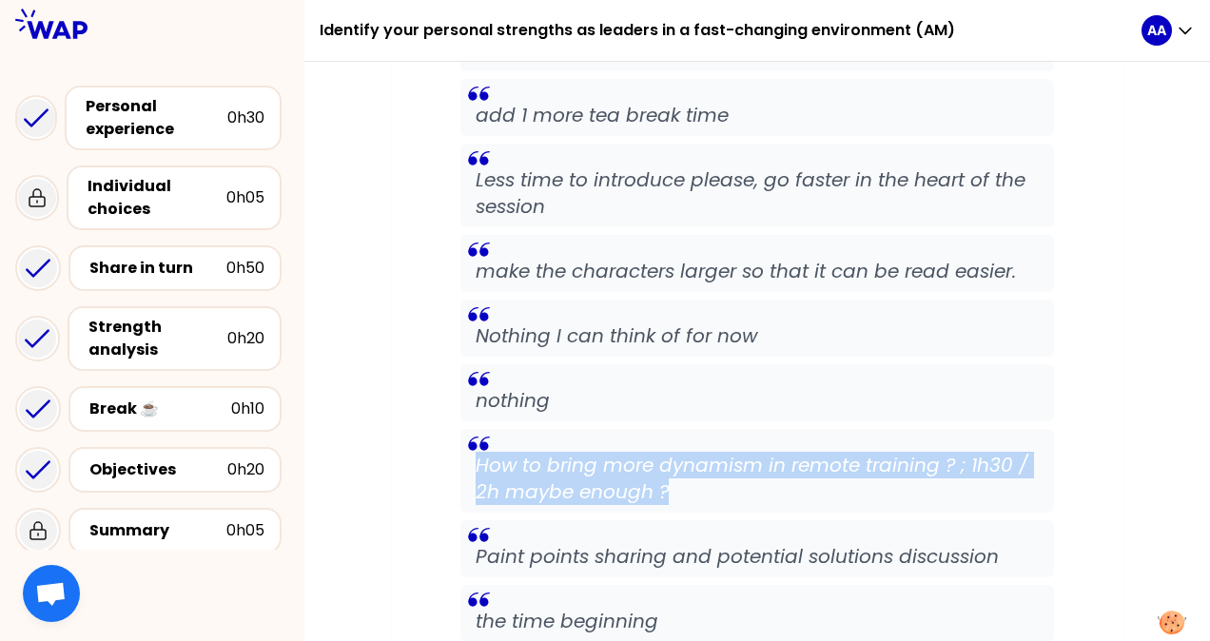
drag, startPoint x: 480, startPoint y: 438, endPoint x: 668, endPoint y: 462, distance: 190.0
click at [668, 462] on p "How to bring more dynamism in remote training ? ; 1h30 / 2h maybe enough ?" at bounding box center [757, 478] width 563 height 53
copy p "How to bring more dynamism in remote training ? ; 1h30 / 2h maybe enough ?"
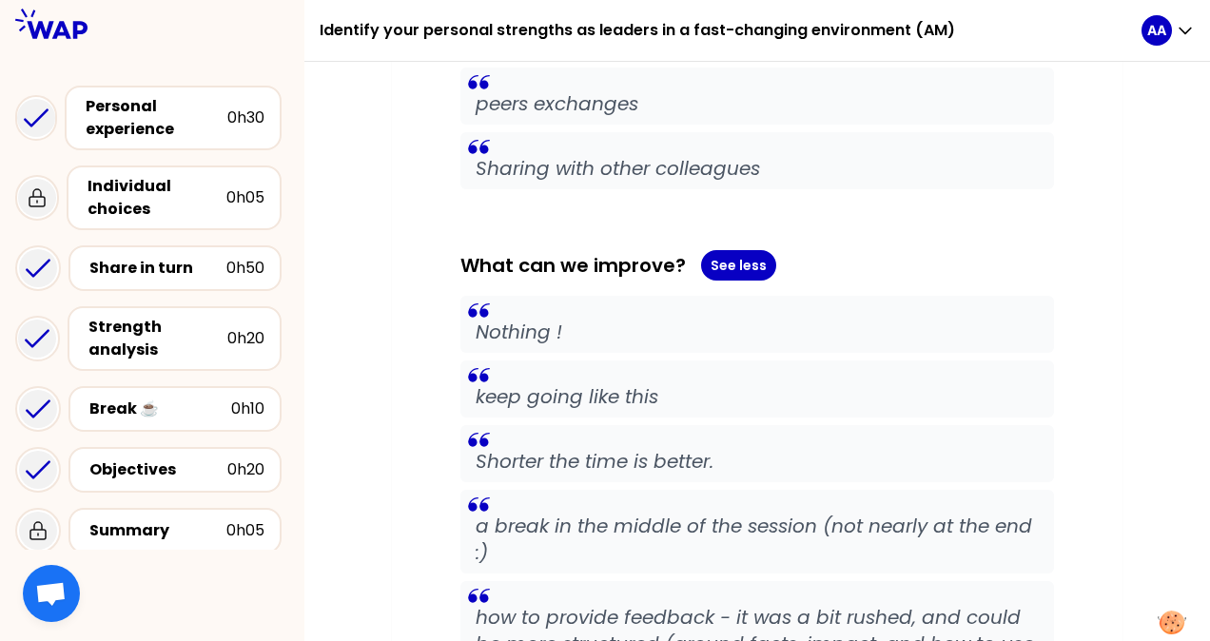
scroll to position [2906, 0]
